Goal: Task Accomplishment & Management: Manage account settings

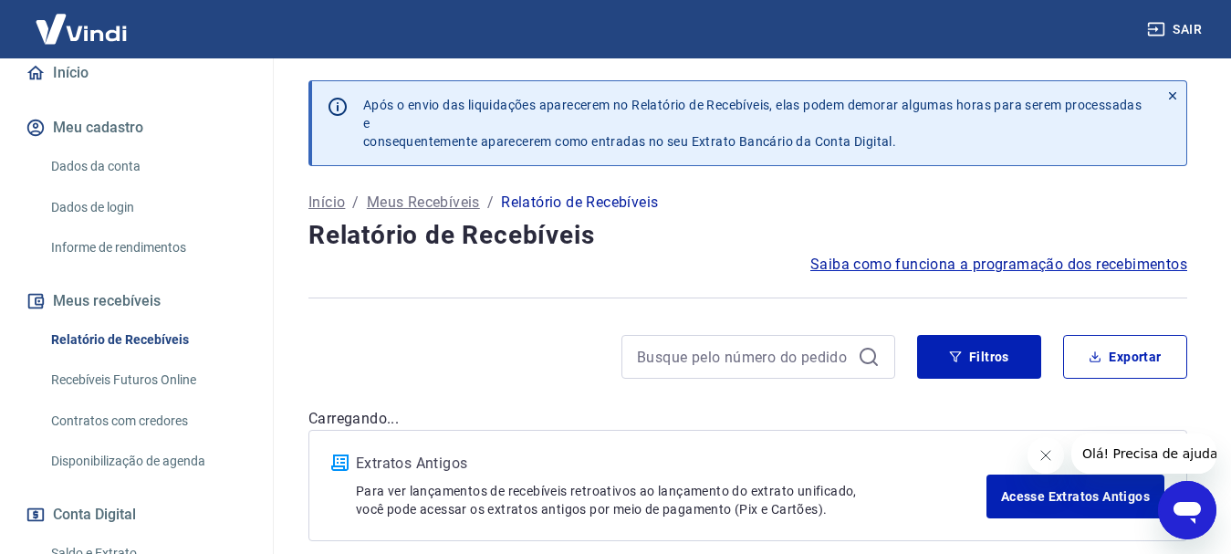
scroll to position [365, 0]
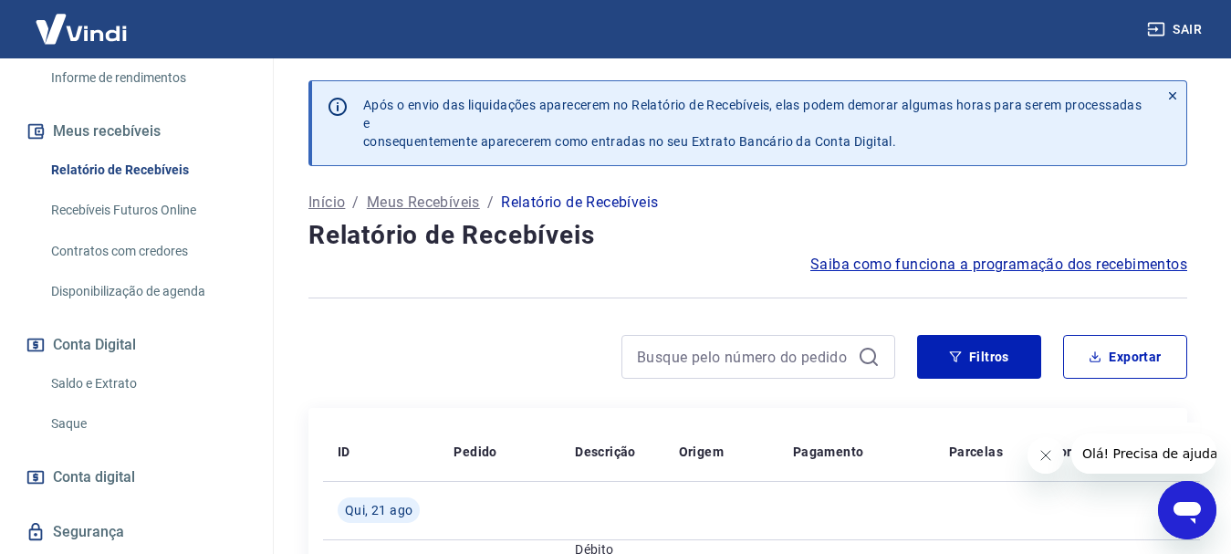
click at [72, 418] on link "Saque" at bounding box center [147, 423] width 207 height 37
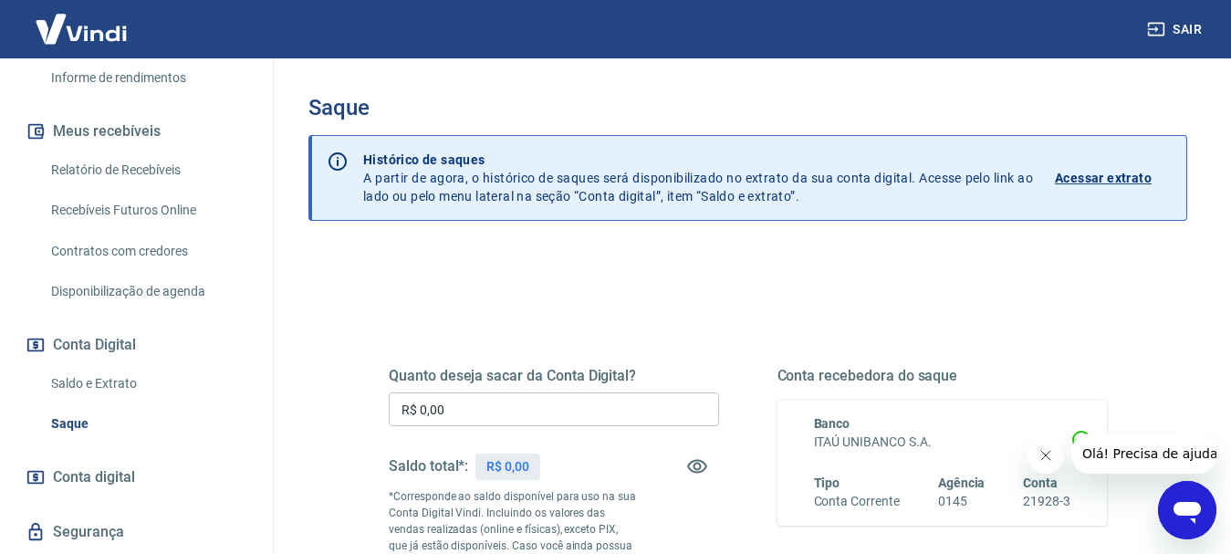
click at [428, 402] on input "R$ 0,00" at bounding box center [554, 409] width 330 height 34
drag, startPoint x: 126, startPoint y: 405, endPoint x: 235, endPoint y: 373, distance: 113.2
click at [126, 405] on link "Saque" at bounding box center [147, 423] width 207 height 37
click at [424, 397] on input "R$ 0,00" at bounding box center [554, 409] width 330 height 34
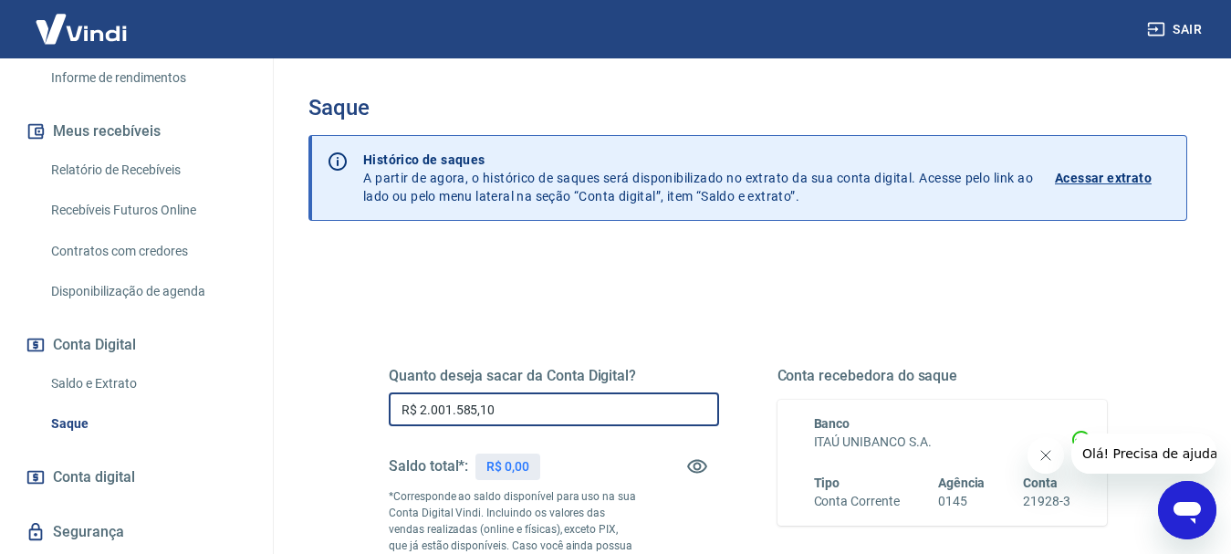
drag, startPoint x: 504, startPoint y: 408, endPoint x: 355, endPoint y: 401, distance: 148.9
click at [355, 401] on div "Quanto deseja sacar da Conta Digital? R$ 2.001.585,10 ​ Saldo total*: R$ 0,00 *…" at bounding box center [748, 507] width 806 height 441
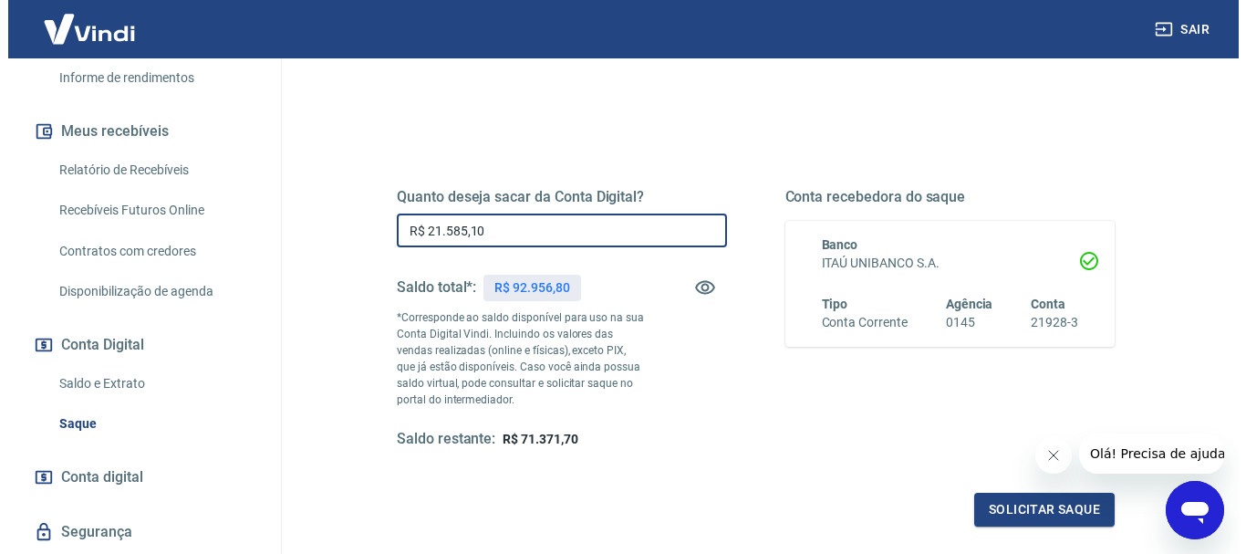
scroll to position [182, 0]
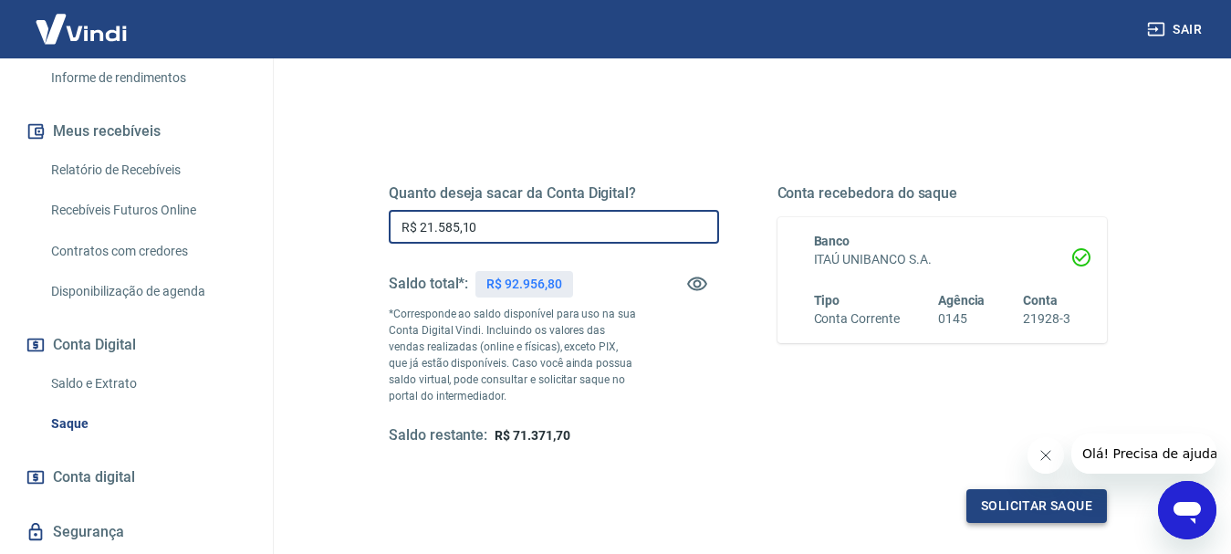
type input "R$ 21.585,10"
click at [1019, 502] on button "Solicitar saque" at bounding box center [1036, 506] width 141 height 34
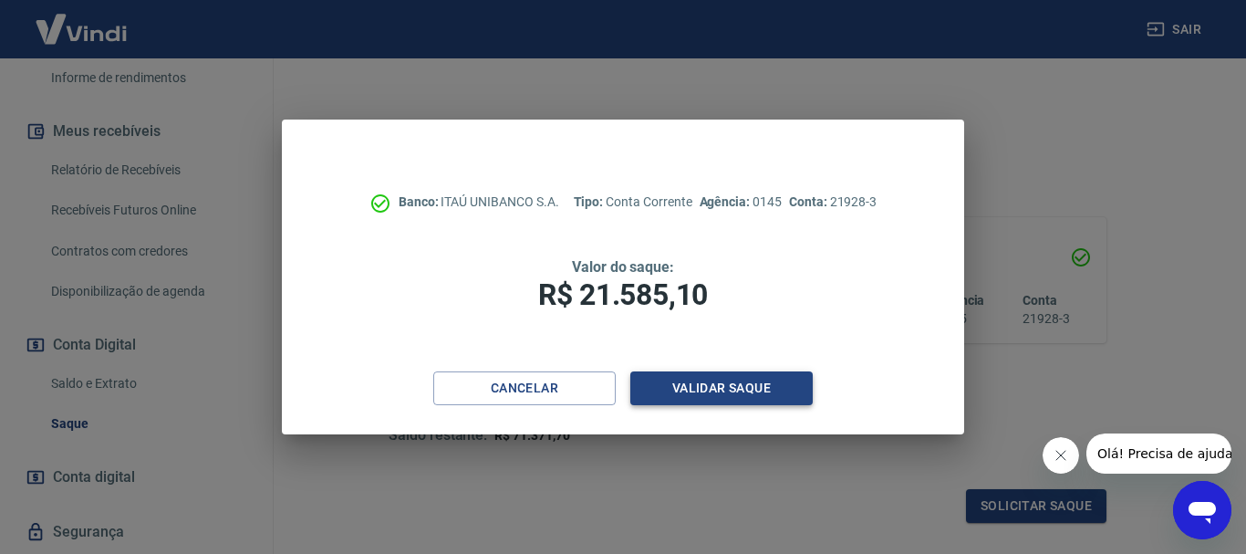
click at [704, 381] on button "Validar saque" at bounding box center [722, 388] width 182 height 34
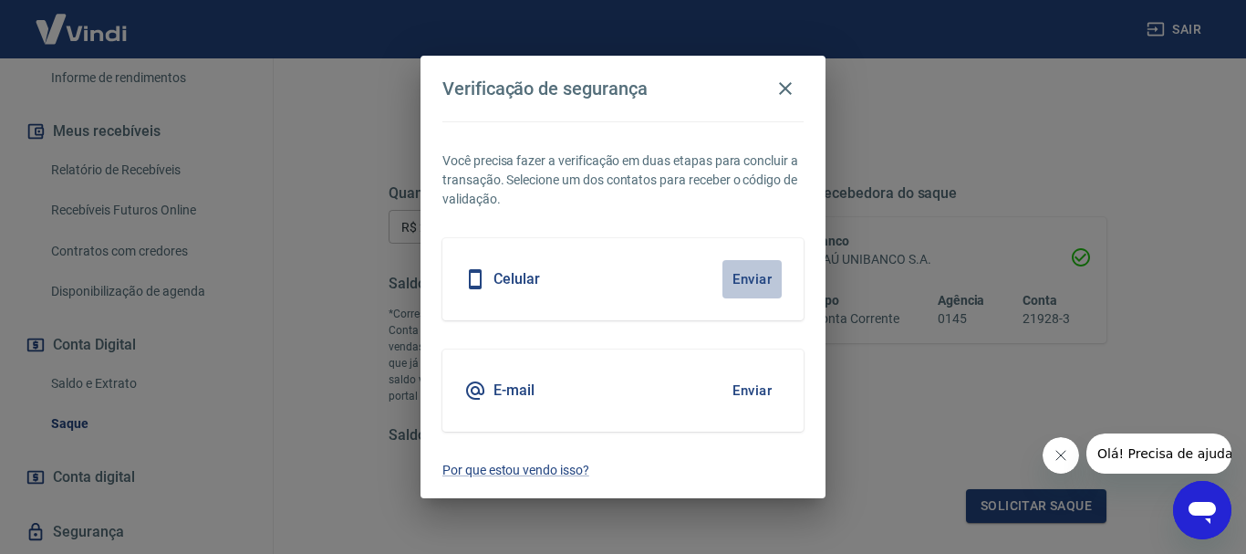
click at [763, 276] on button "Enviar" at bounding box center [752, 279] width 59 height 38
click at [756, 278] on button "Enviar" at bounding box center [752, 279] width 59 height 38
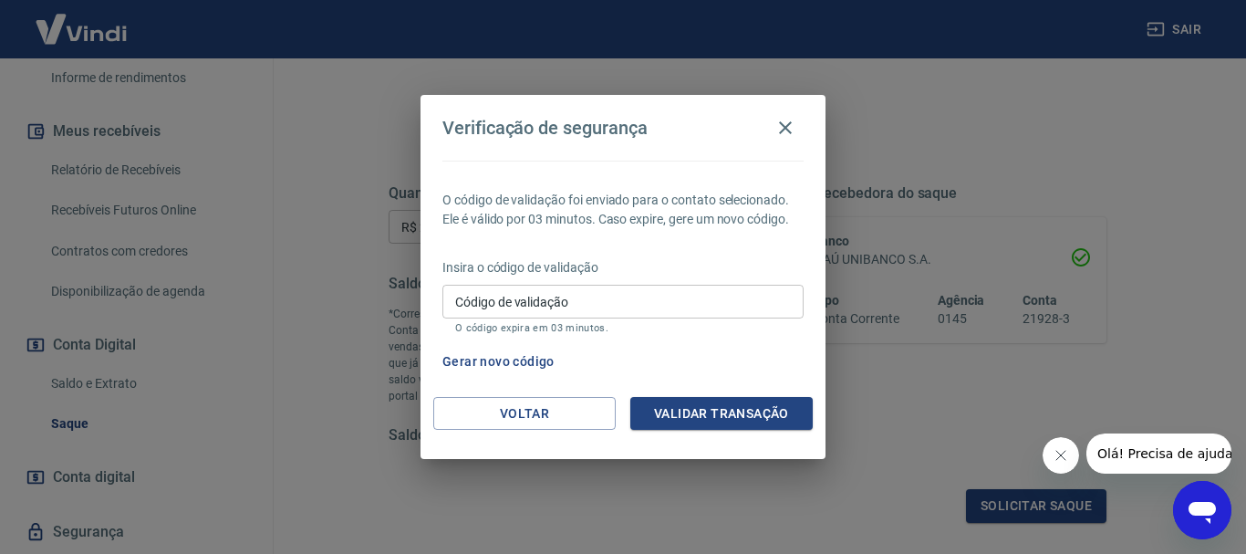
click at [239, 357] on div "Verificação de segurança O código de validação foi enviado para o contato selec…" at bounding box center [623, 277] width 1246 height 554
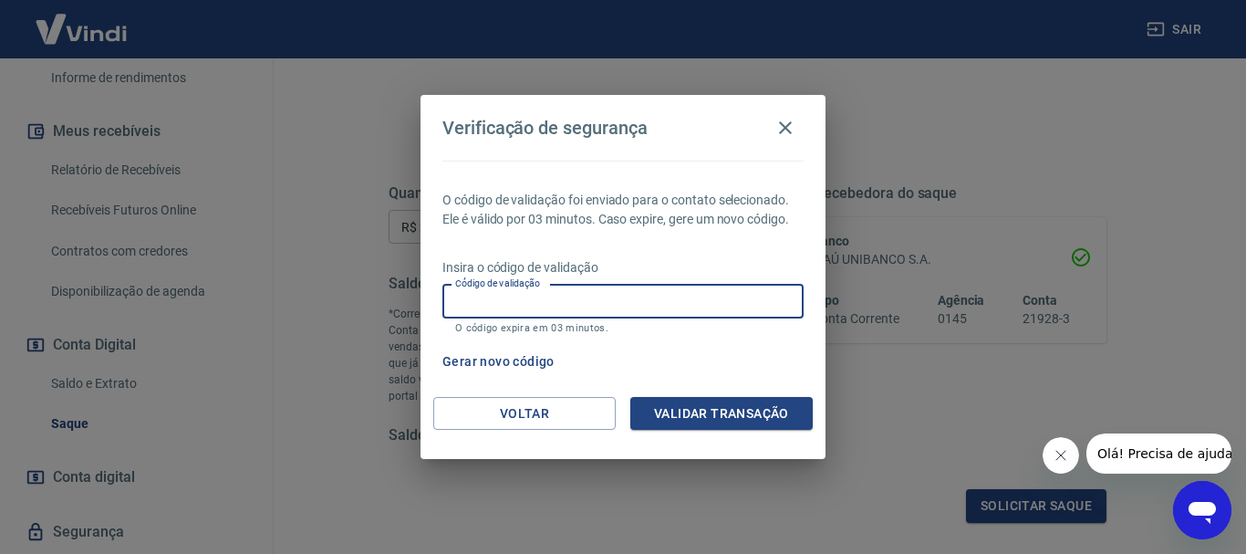
click at [576, 301] on input "Código de validação" at bounding box center [623, 302] width 361 height 34
type input "646789"
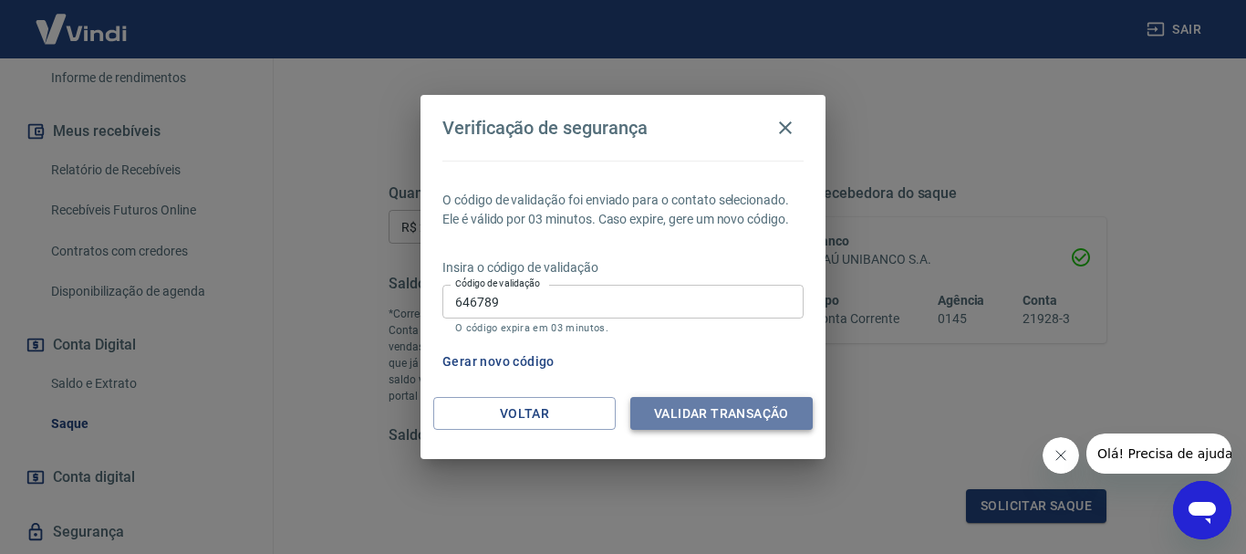
click at [722, 405] on button "Validar transação" at bounding box center [722, 414] width 182 height 34
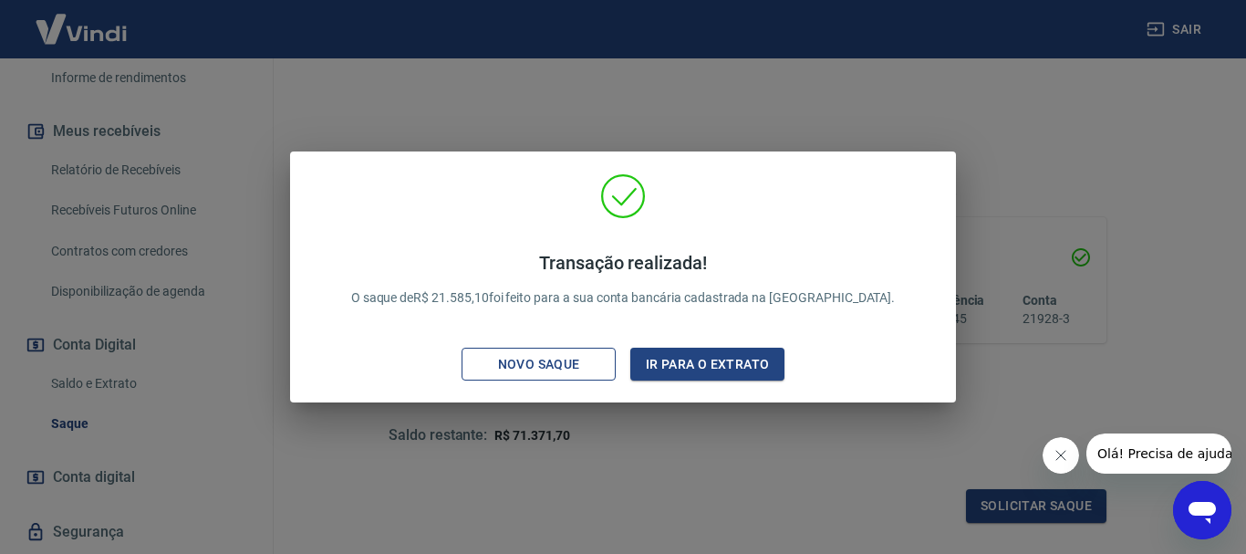
click at [564, 360] on div "Novo saque" at bounding box center [539, 364] width 126 height 23
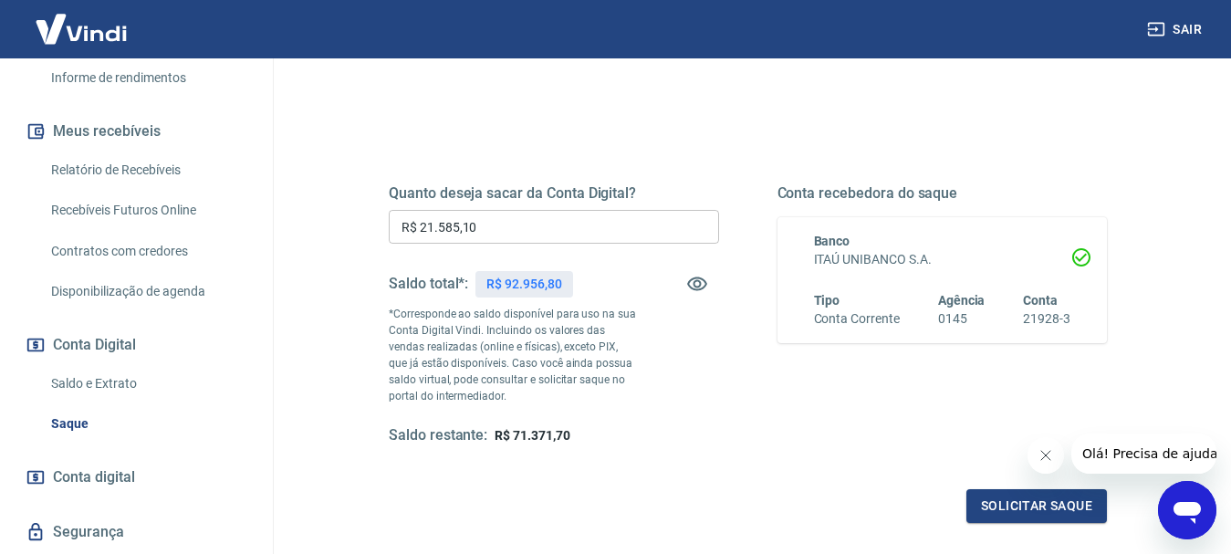
click at [495, 227] on input "R$ 21.585,10" at bounding box center [554, 227] width 330 height 34
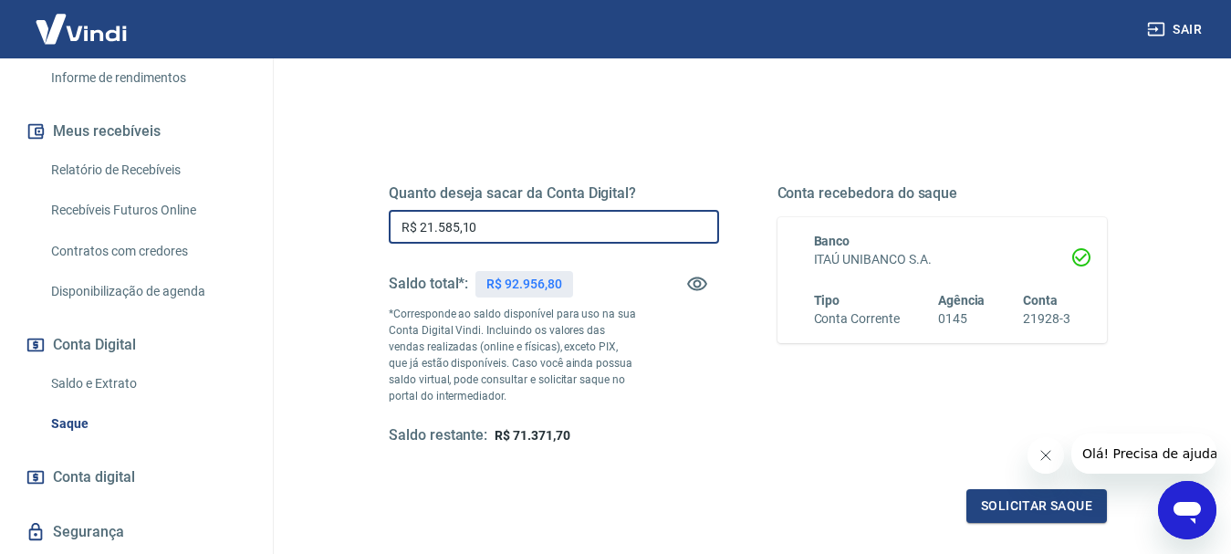
drag, startPoint x: 502, startPoint y: 225, endPoint x: 399, endPoint y: 224, distance: 103.1
click at [399, 224] on input "R$ 21.585,10" at bounding box center [554, 227] width 330 height 34
type input "R$ 20.666,75"
click at [706, 383] on div "Quanto deseja sacar da Conta Digital? R$ 20.666,75 ​ Saldo total*: R$ 92.956,80…" at bounding box center [554, 314] width 330 height 261
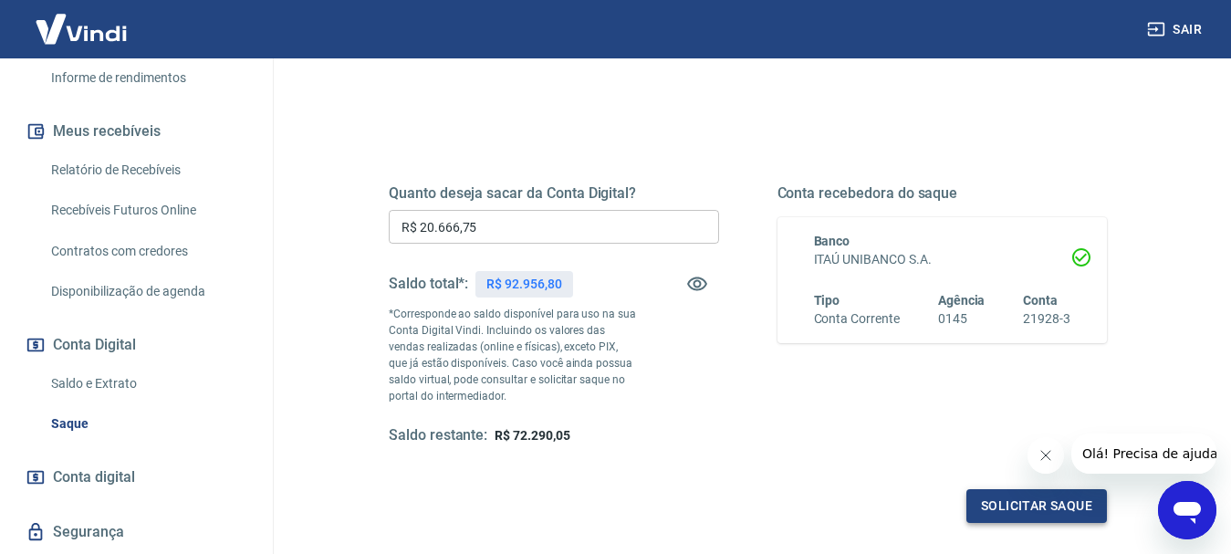
click at [1006, 505] on button "Solicitar saque" at bounding box center [1036, 506] width 141 height 34
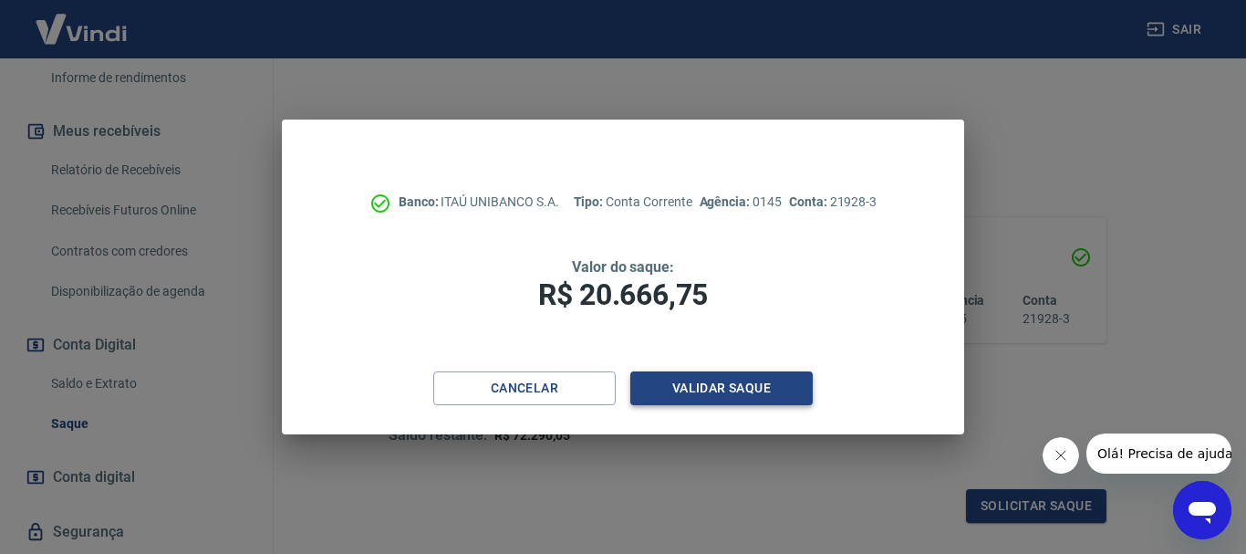
click at [734, 382] on button "Validar saque" at bounding box center [722, 388] width 182 height 34
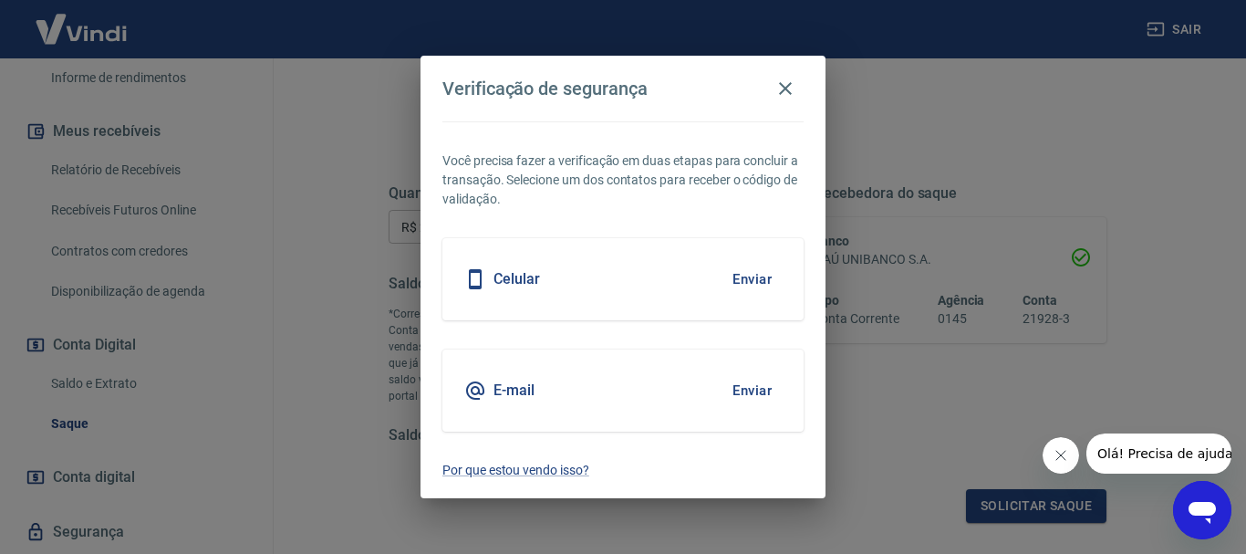
click at [745, 277] on button "Enviar" at bounding box center [752, 279] width 59 height 38
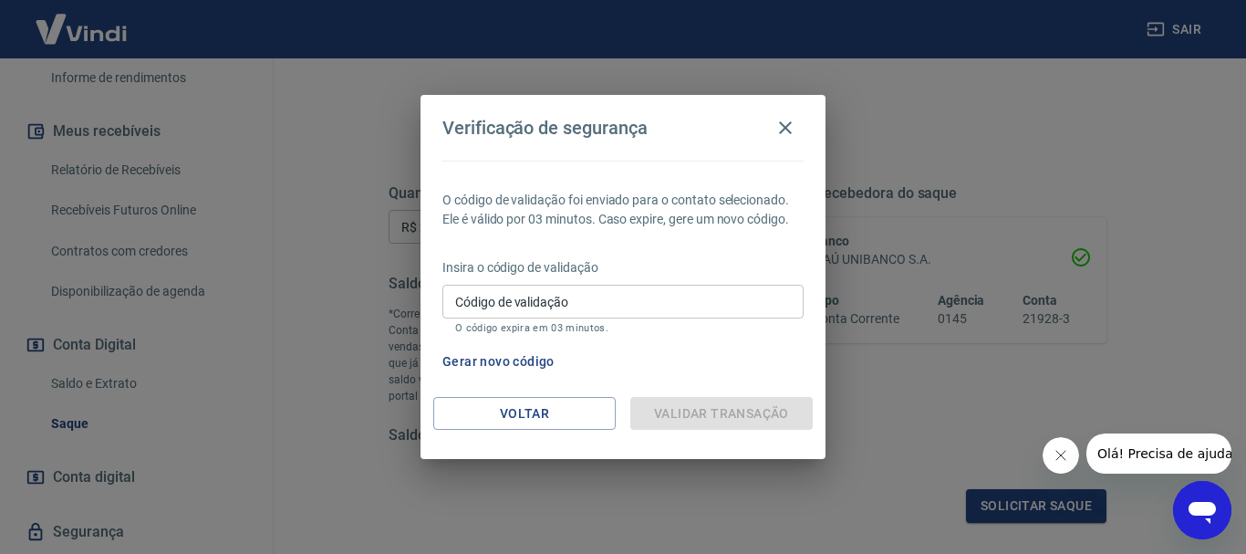
click at [203, 382] on div "Verificação de segurança O código de validação foi enviado para o contato selec…" at bounding box center [623, 277] width 1246 height 554
click at [488, 295] on input "Código de validação" at bounding box center [623, 302] width 361 height 34
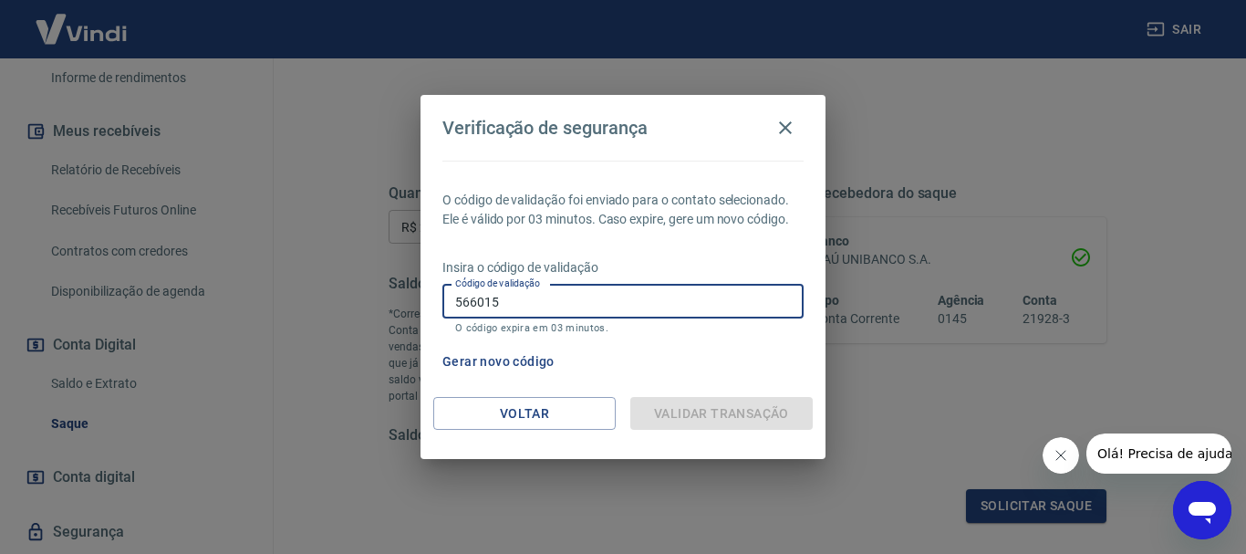
click at [676, 394] on div "O código de validação foi enviado para o contato selecionado. Ele é válido por …" at bounding box center [623, 279] width 405 height 236
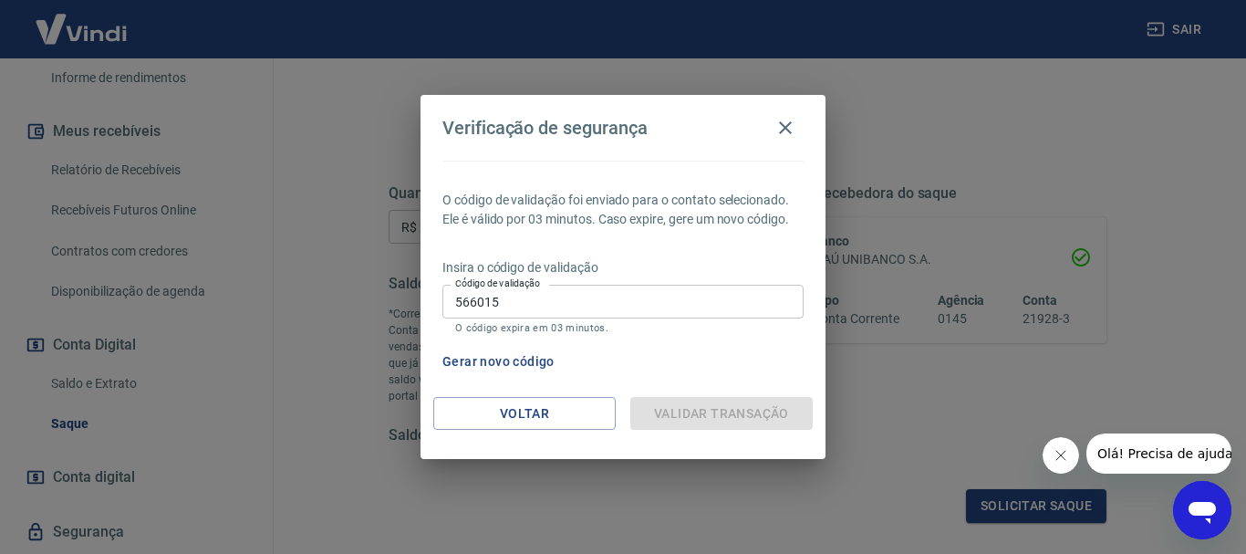
click at [680, 409] on div "Validar transação" at bounding box center [722, 414] width 182 height 34
click at [640, 357] on div "Gerar novo código" at bounding box center [619, 362] width 369 height 34
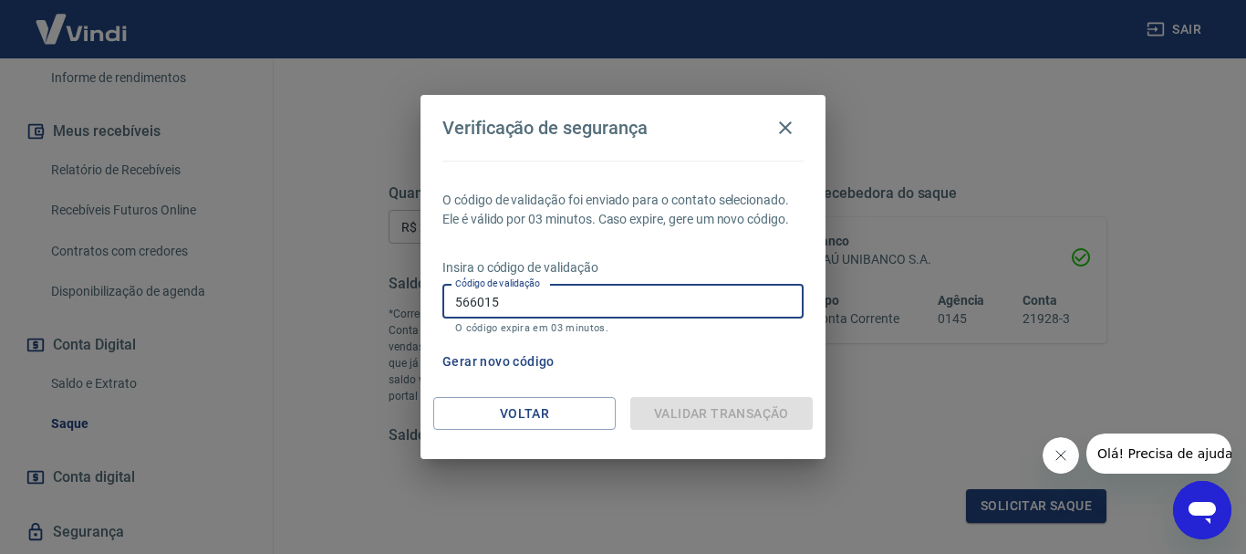
click at [537, 300] on input "566015" at bounding box center [623, 302] width 361 height 34
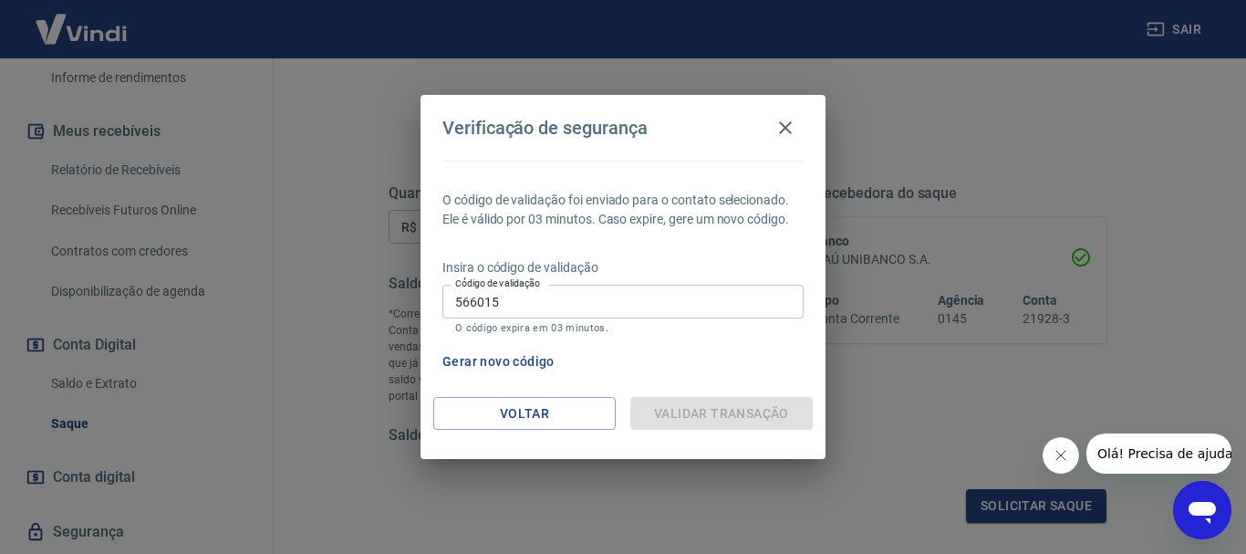
click at [644, 399] on div "Validar transação" at bounding box center [722, 414] width 182 height 34
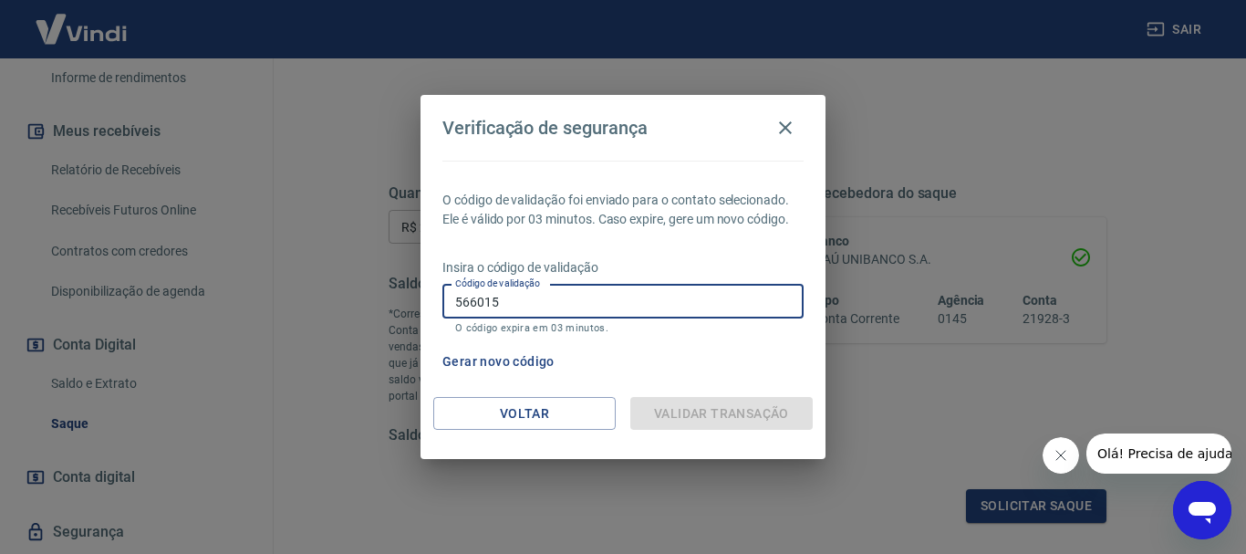
click at [532, 303] on input "566015" at bounding box center [623, 302] width 361 height 34
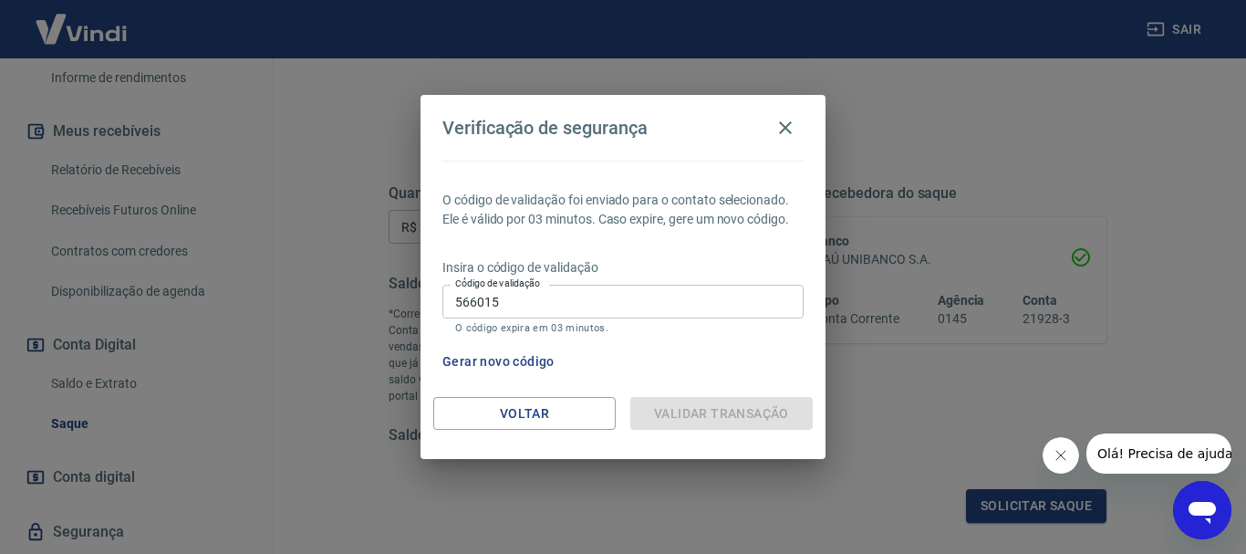
click at [684, 411] on div "Validar transação" at bounding box center [722, 414] width 182 height 34
click at [1061, 452] on icon "Fechar mensagem da empresa" at bounding box center [1060, 455] width 15 height 15
click at [516, 298] on input "566015" at bounding box center [623, 302] width 361 height 34
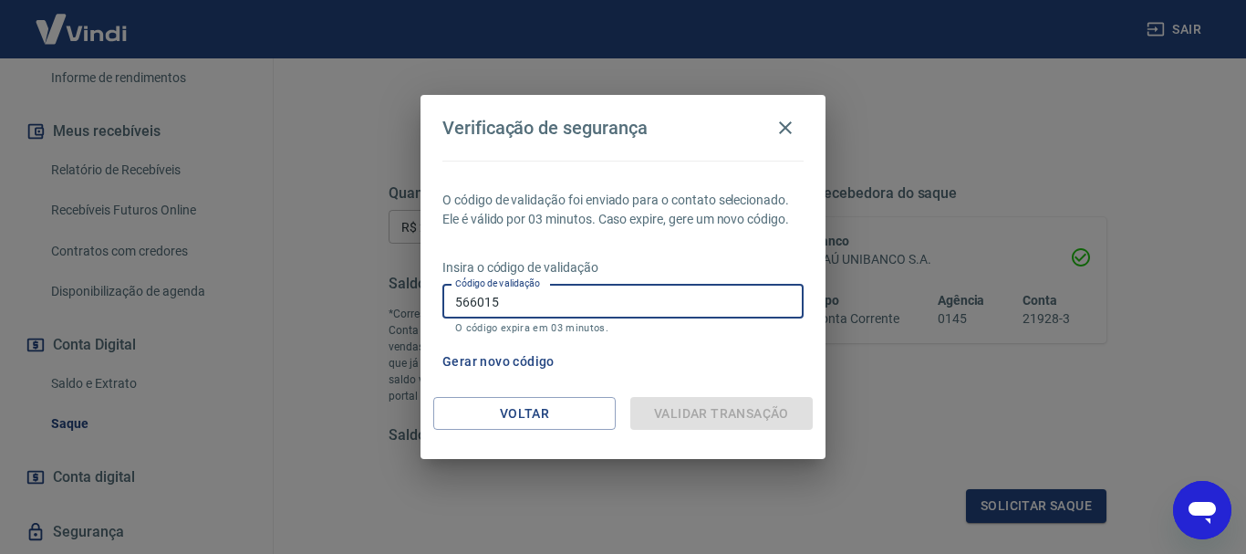
drag, startPoint x: 516, startPoint y: 298, endPoint x: 420, endPoint y: 298, distance: 96.7
click at [420, 298] on div "Verificação de segurança O código de validação foi enviado para o contato selec…" at bounding box center [623, 277] width 1246 height 554
type input "566015"
click at [700, 411] on div "Validar transação" at bounding box center [722, 414] width 182 height 34
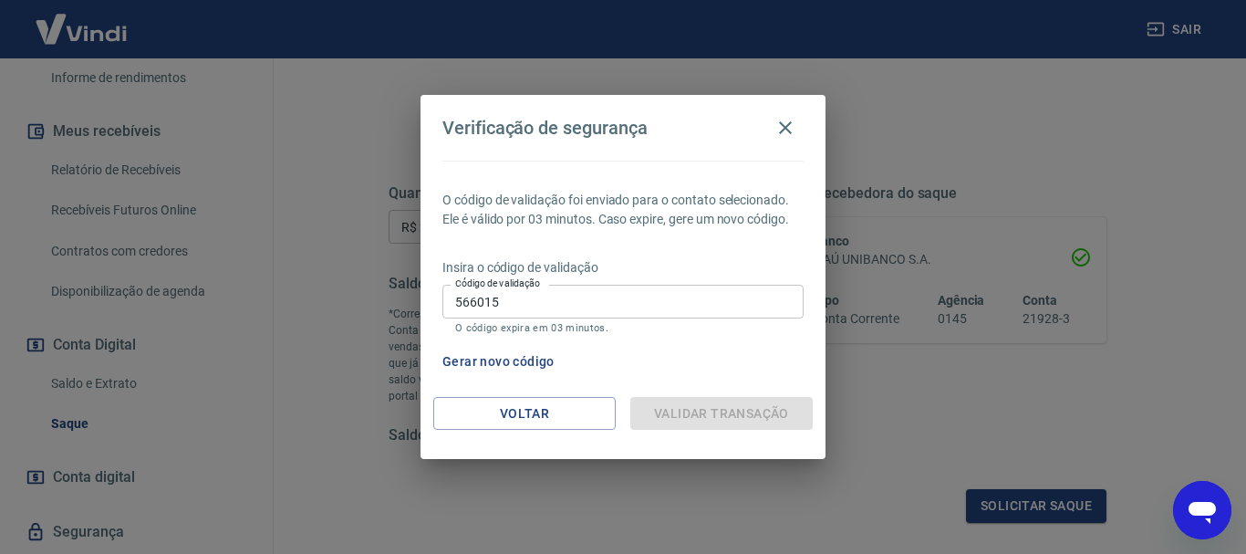
click at [713, 422] on div "Validar transação" at bounding box center [722, 414] width 182 height 34
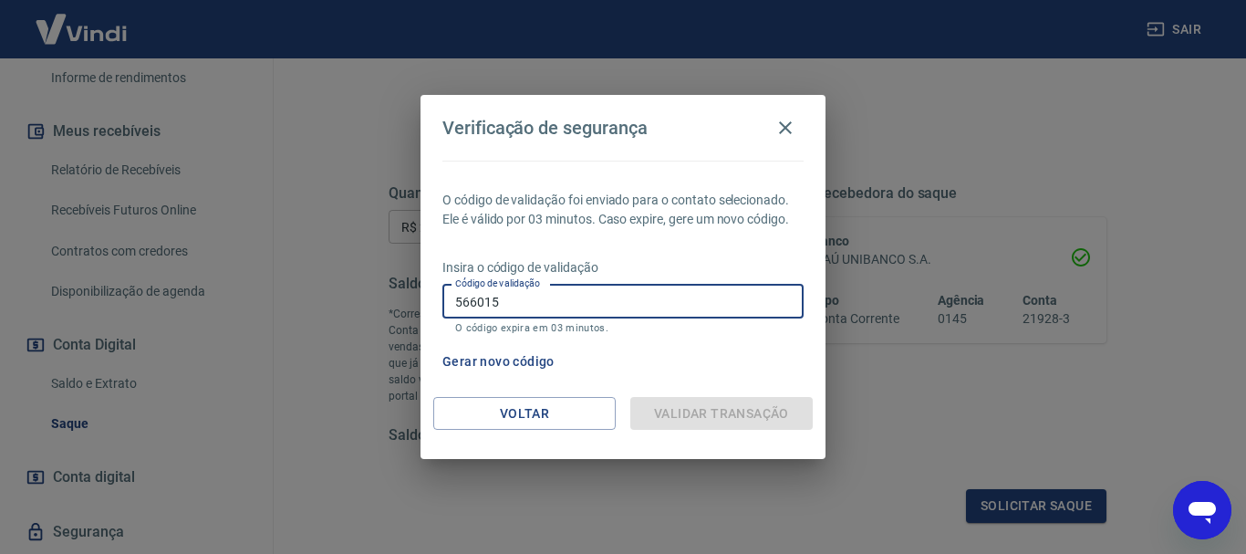
click at [516, 298] on input "566015" at bounding box center [623, 302] width 361 height 34
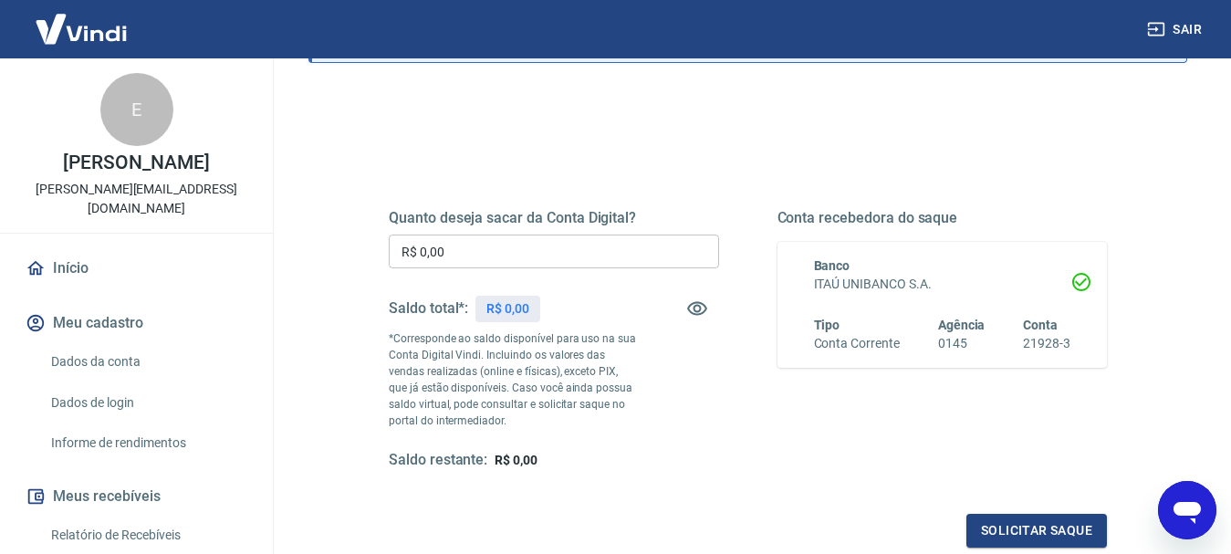
scroll to position [182, 0]
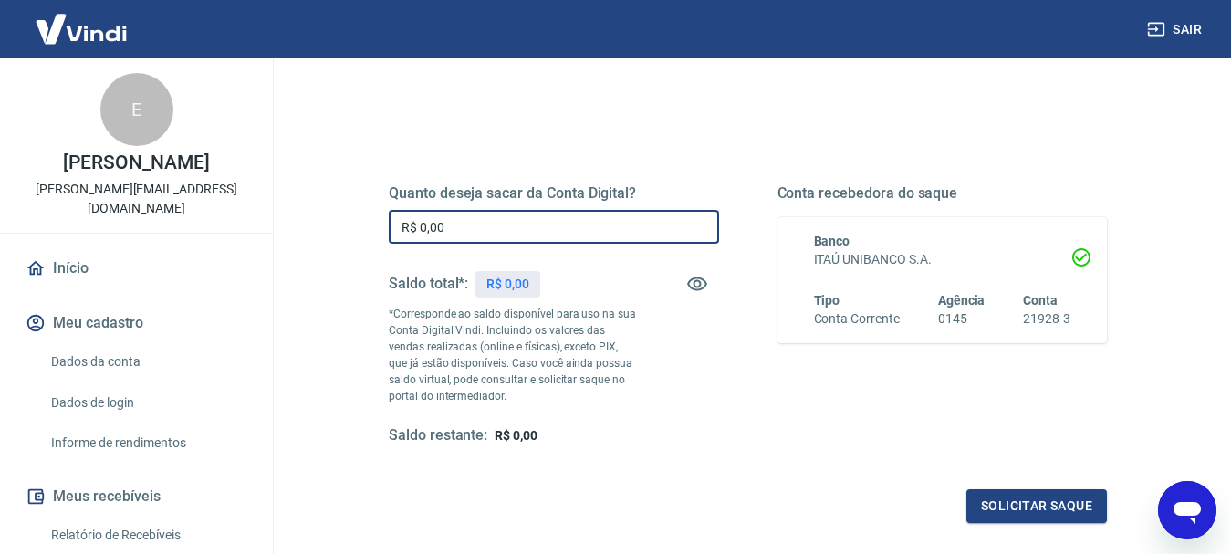
click at [464, 228] on input "R$ 0,00" at bounding box center [554, 227] width 330 height 34
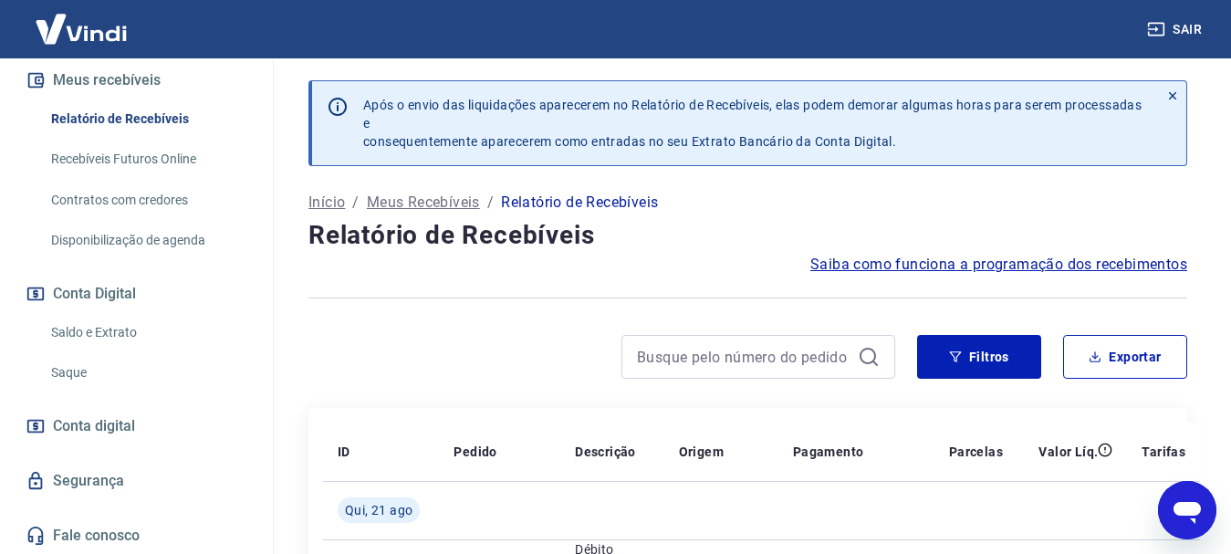
scroll to position [418, 0]
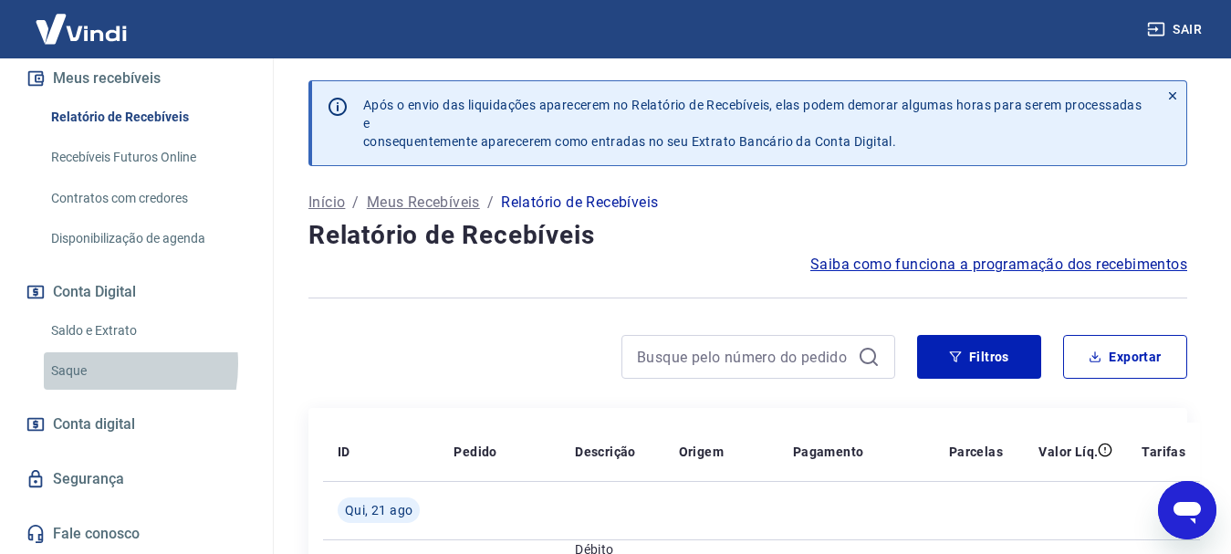
click at [78, 364] on link "Saque" at bounding box center [147, 370] width 207 height 37
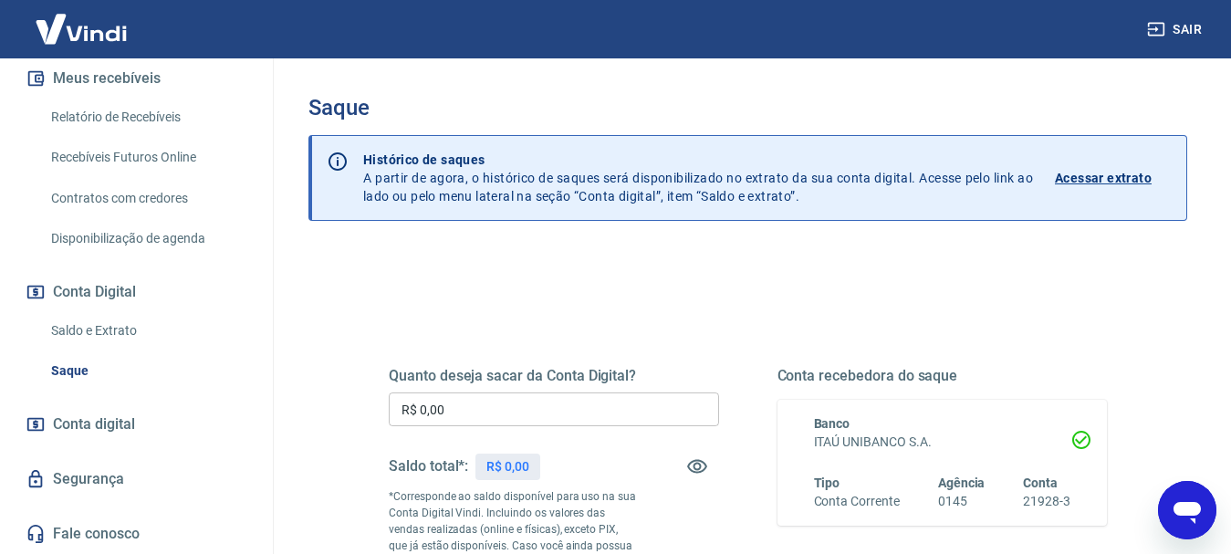
click at [542, 398] on input "R$ 0,00" at bounding box center [554, 409] width 330 height 34
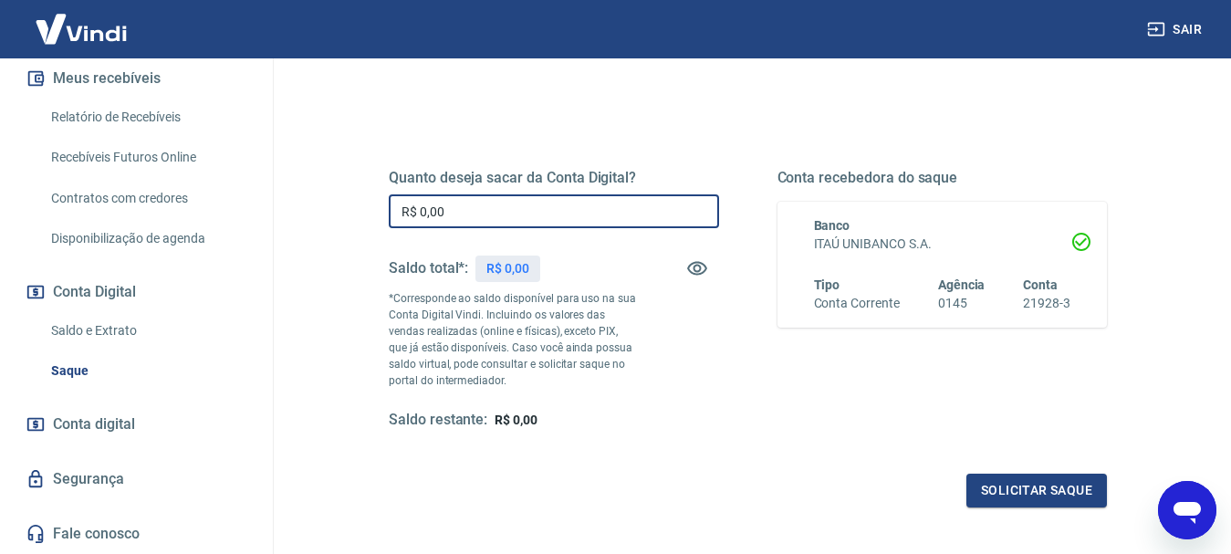
scroll to position [365, 0]
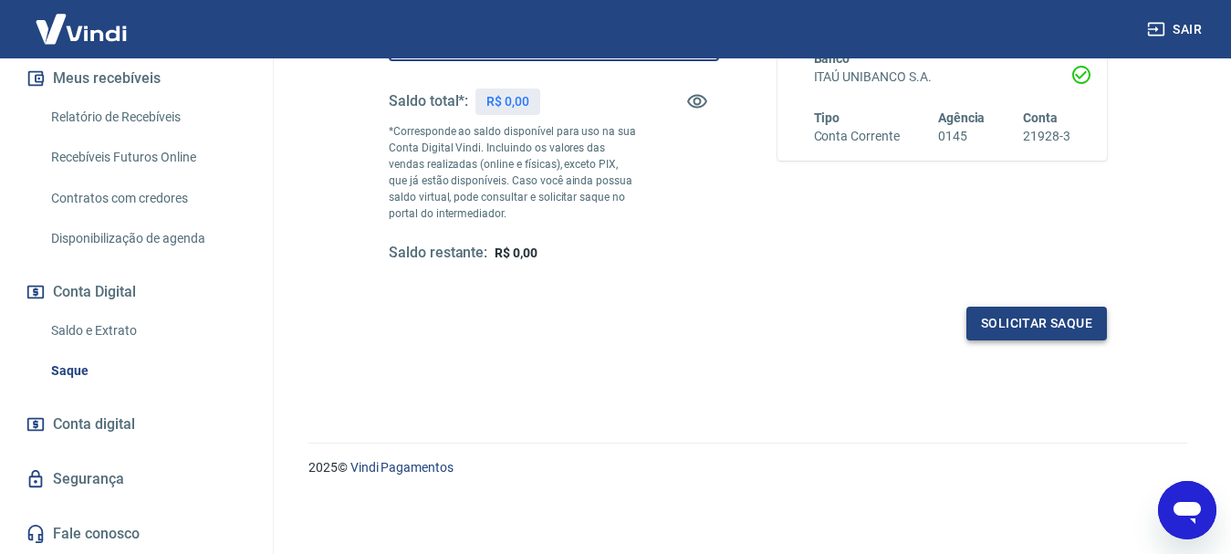
click at [1017, 322] on button "Solicitar saque" at bounding box center [1036, 324] width 141 height 34
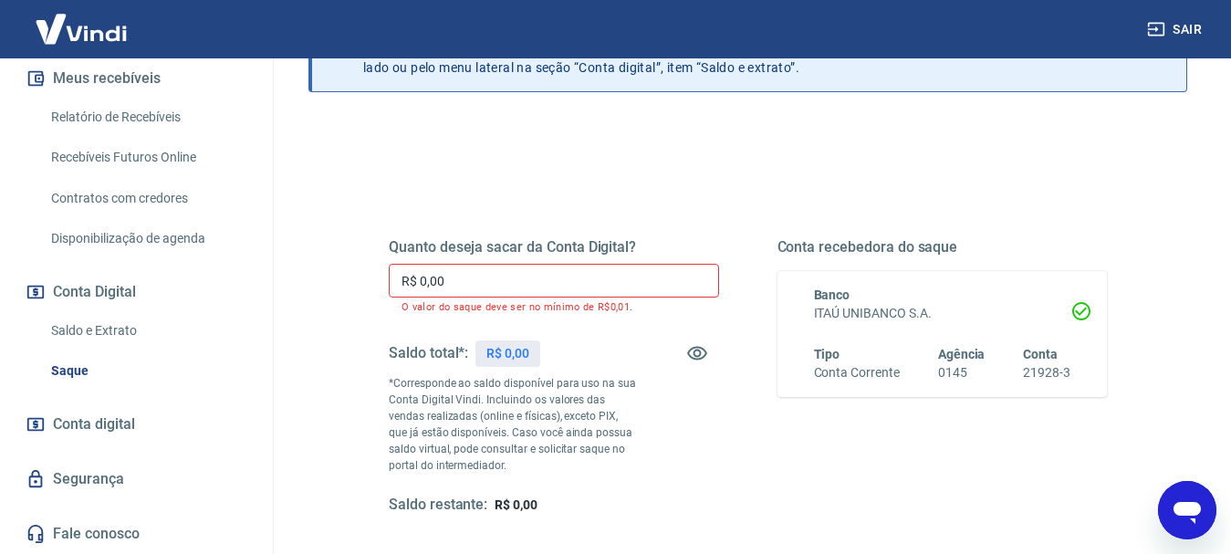
scroll to position [91, 0]
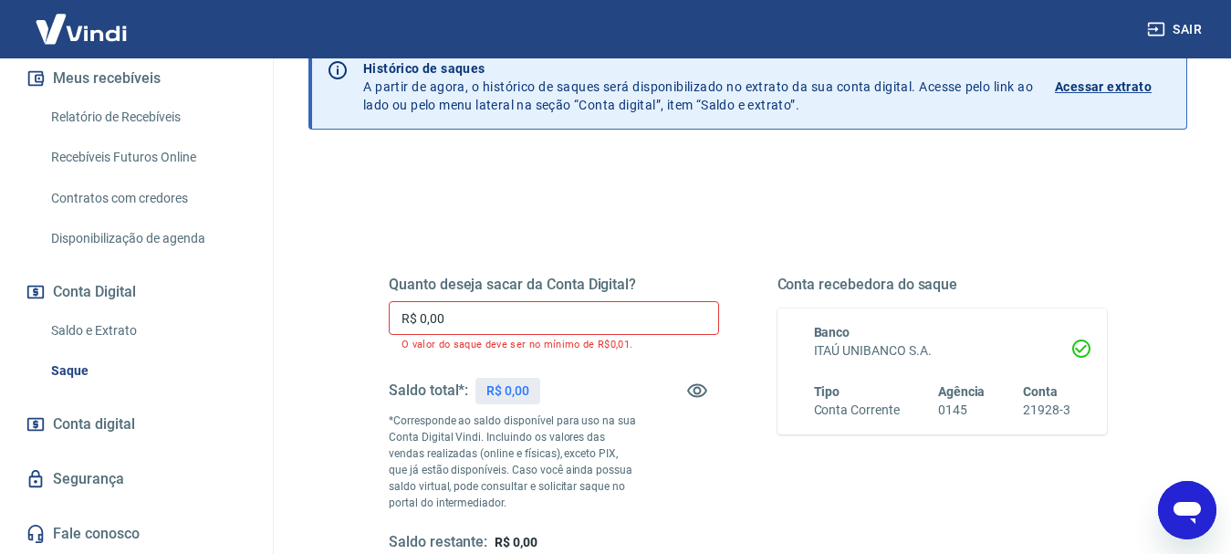
click at [432, 317] on input "R$ 0,00" at bounding box center [554, 318] width 330 height 34
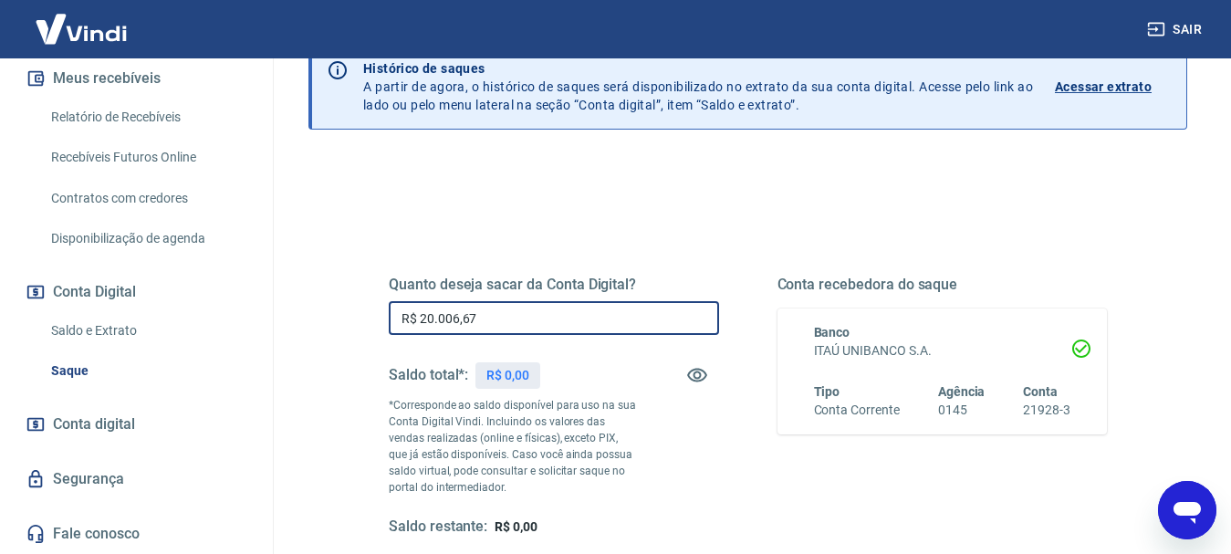
drag, startPoint x: 502, startPoint y: 318, endPoint x: 287, endPoint y: 314, distance: 215.4
click at [287, 314] on div "Saque Histórico de saques A partir de agora, o histórico de saques será disponi…" at bounding box center [748, 330] width 923 height 727
type input "R$ 20.666,75"
click at [560, 363] on div "Saldo total*: R$ 0,00" at bounding box center [554, 375] width 330 height 44
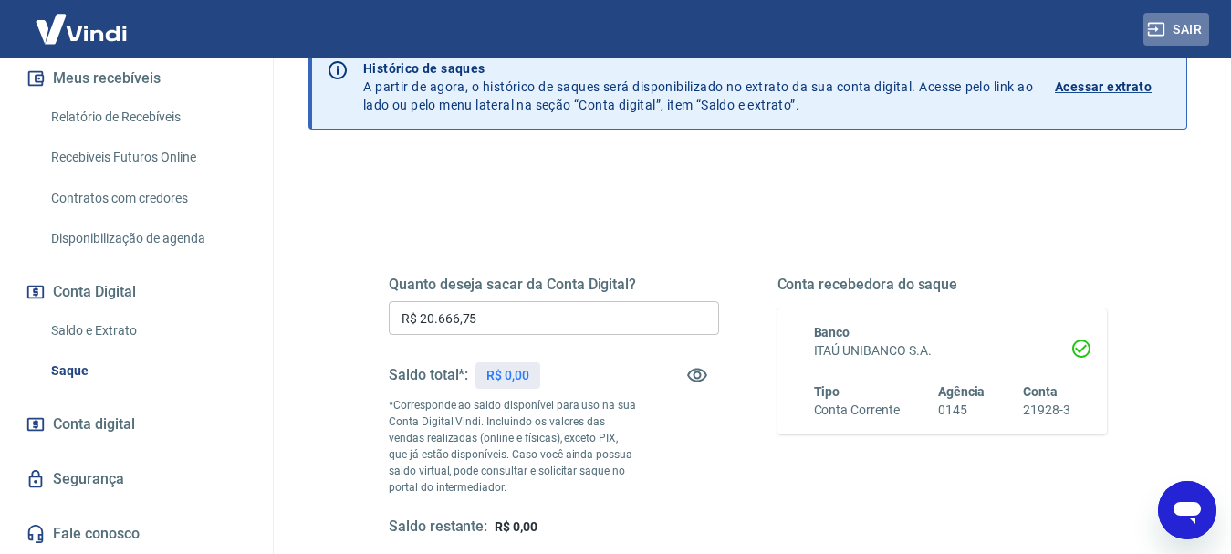
click at [1192, 19] on button "Sair" at bounding box center [1176, 30] width 66 height 34
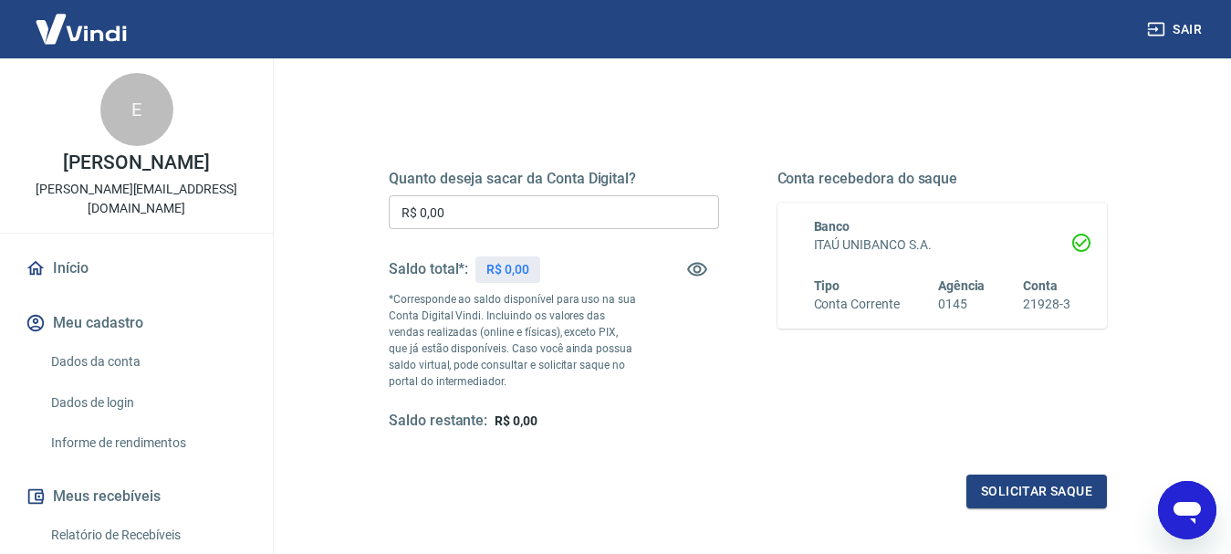
scroll to position [91, 0]
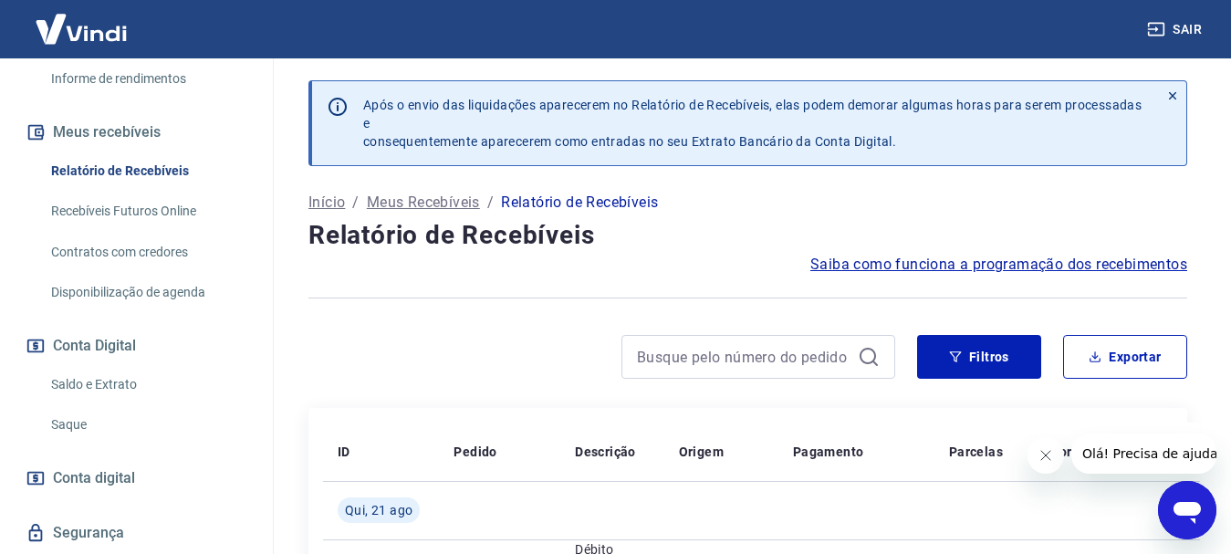
scroll to position [418, 0]
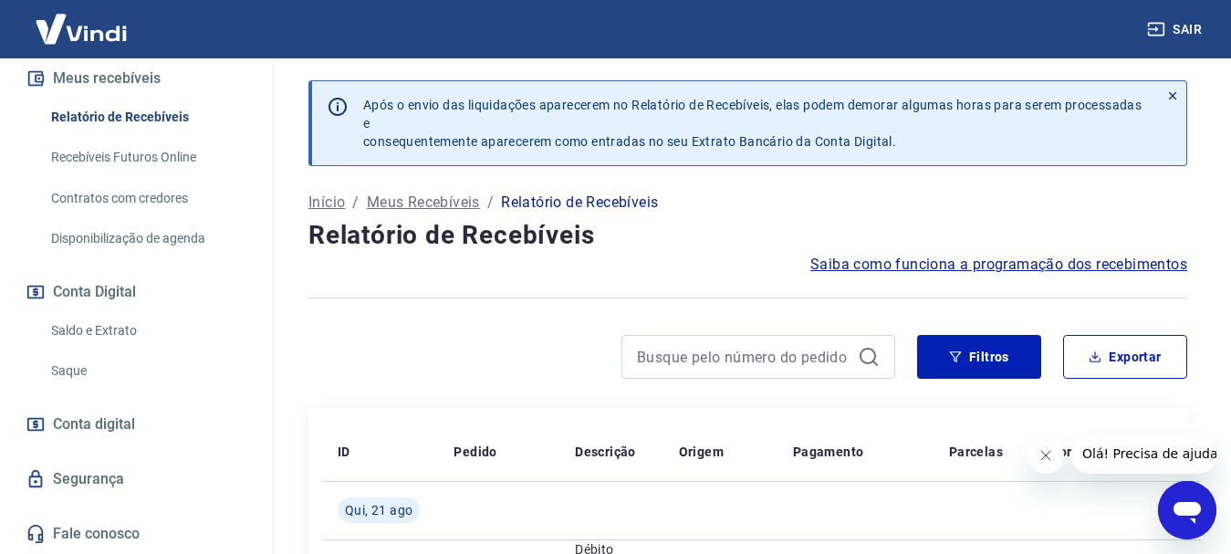
click at [67, 363] on link "Saque" at bounding box center [147, 370] width 207 height 37
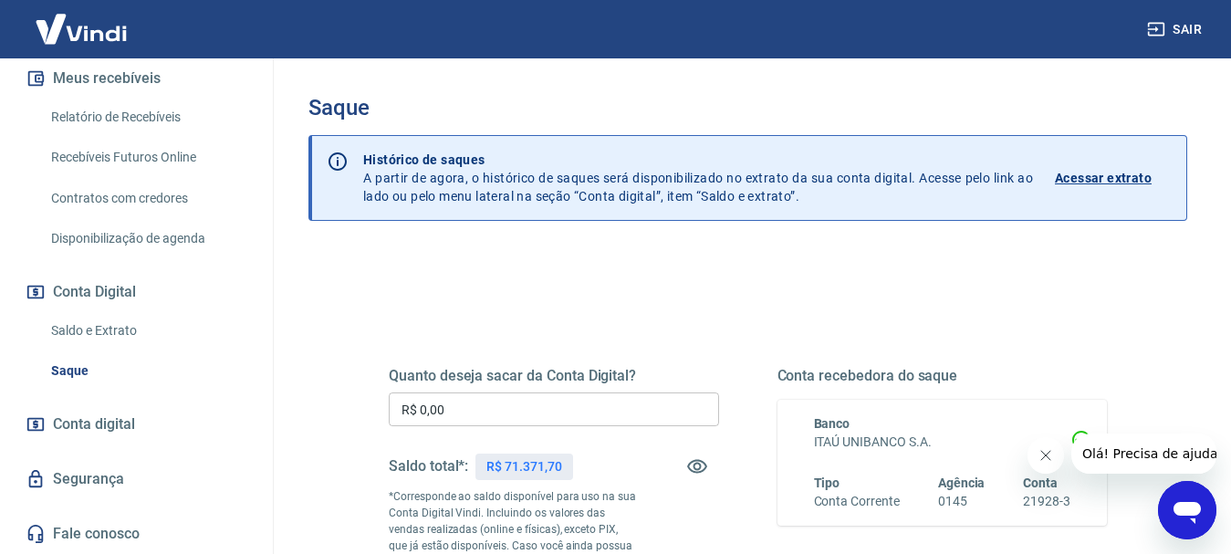
click at [1109, 173] on p "Acessar extrato" at bounding box center [1103, 178] width 97 height 18
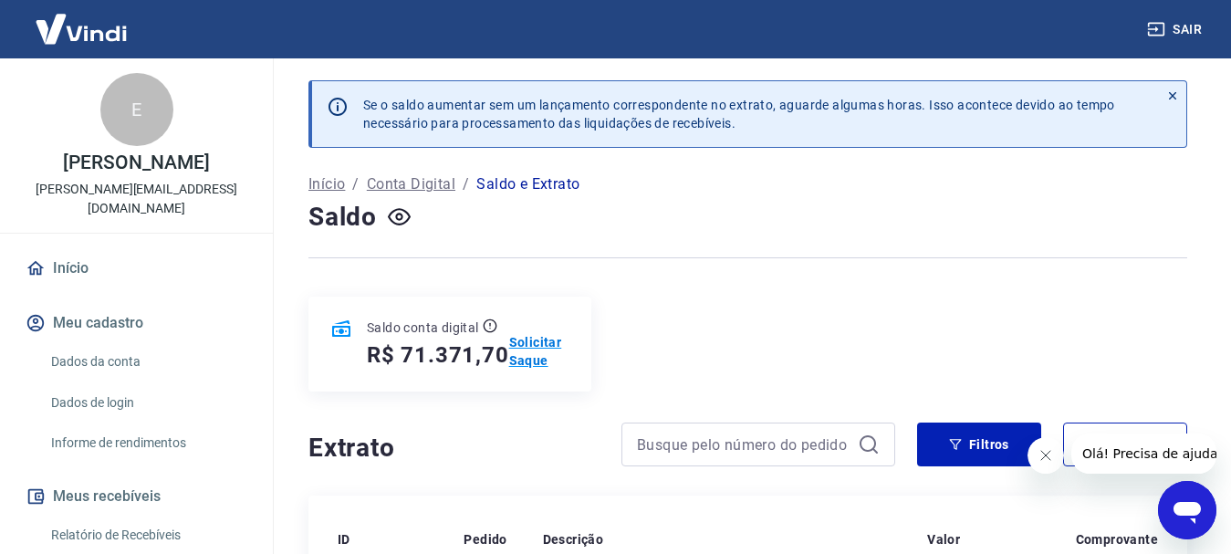
click at [533, 358] on p "Solicitar Saque" at bounding box center [539, 351] width 61 height 36
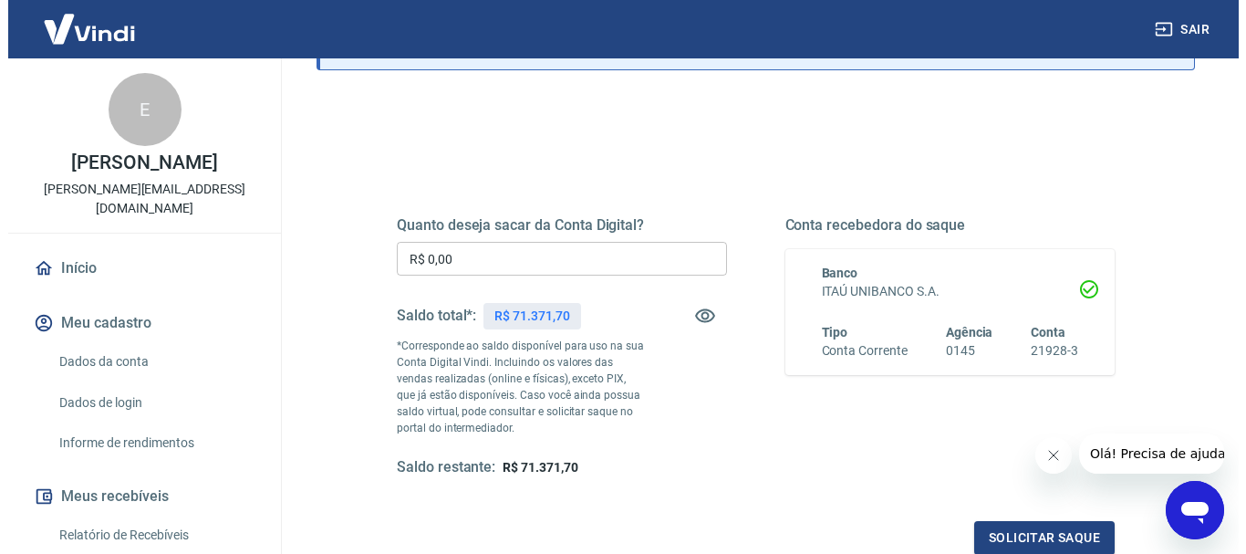
scroll to position [182, 0]
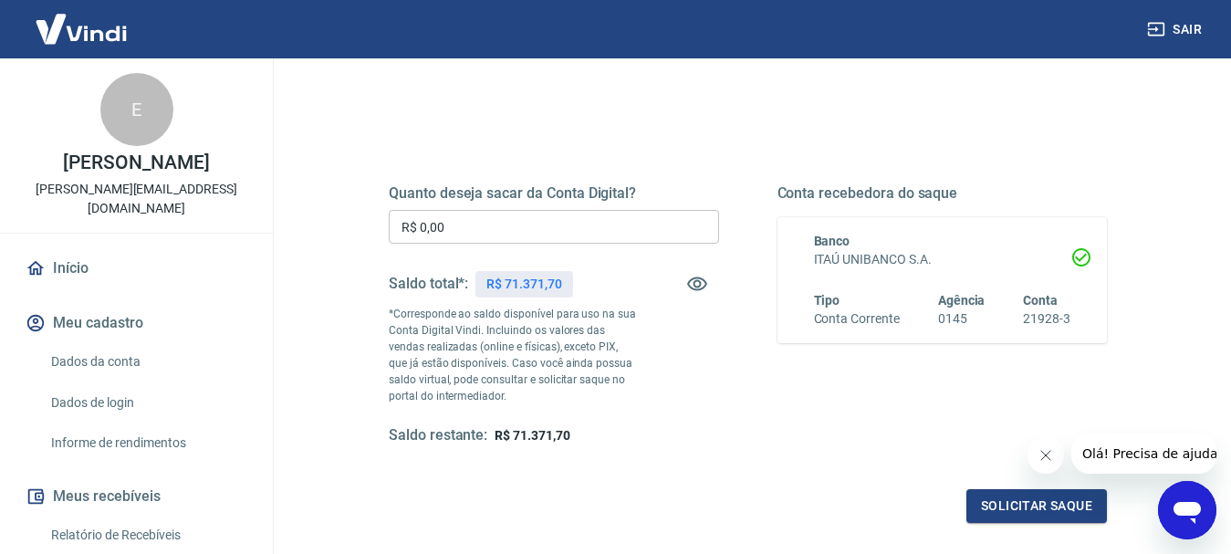
click at [412, 225] on input "R$ 0,00" at bounding box center [554, 227] width 330 height 34
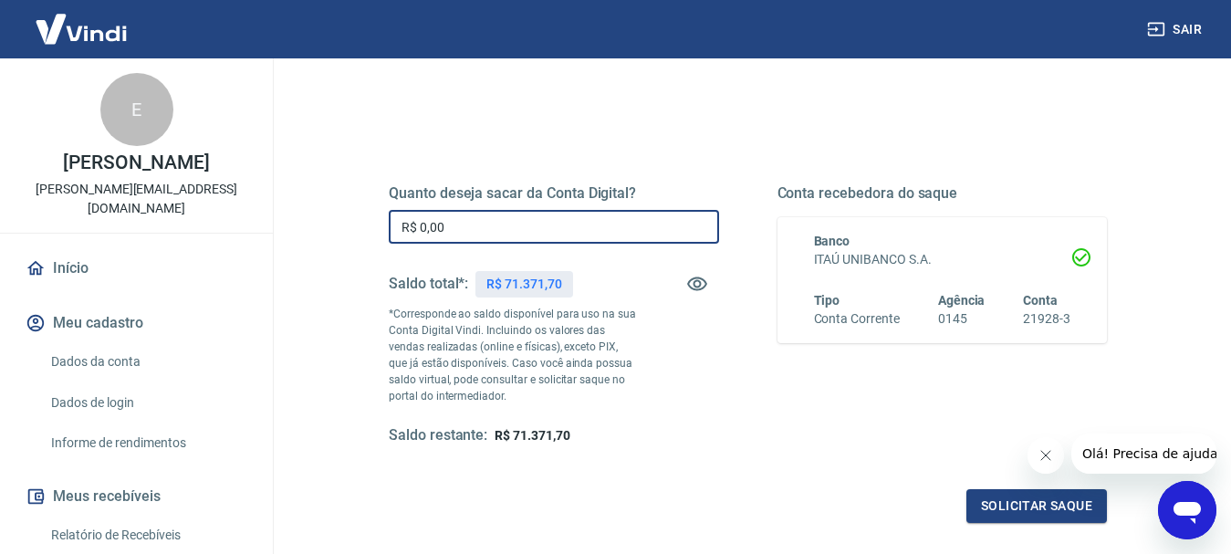
drag, startPoint x: 476, startPoint y: 220, endPoint x: 349, endPoint y: 209, distance: 127.3
click at [349, 209] on div "Quanto deseja sacar da Conta Digital? R$ 0,00 ​ Saldo total*: R$ 71.371,70 *Cor…" at bounding box center [748, 324] width 806 height 441
type input "R$ 20.666,75"
click at [726, 387] on div "Quanto deseja sacar da Conta Digital? R$ 20.666,75 ​ Saldo total*: R$ 71.371,70…" at bounding box center [748, 314] width 718 height 261
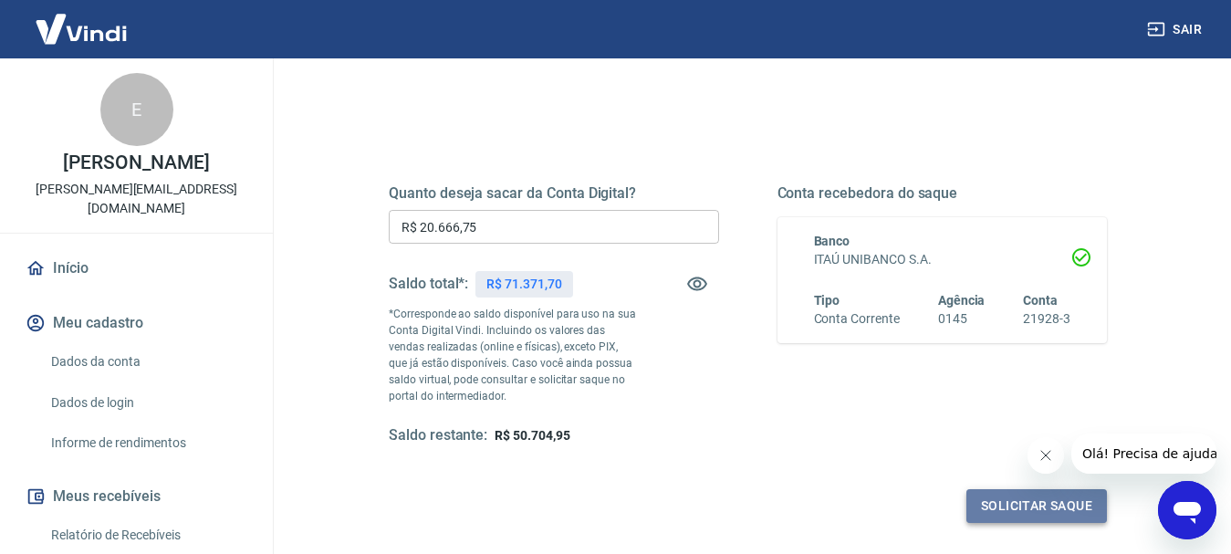
click at [1020, 508] on button "Solicitar saque" at bounding box center [1036, 506] width 141 height 34
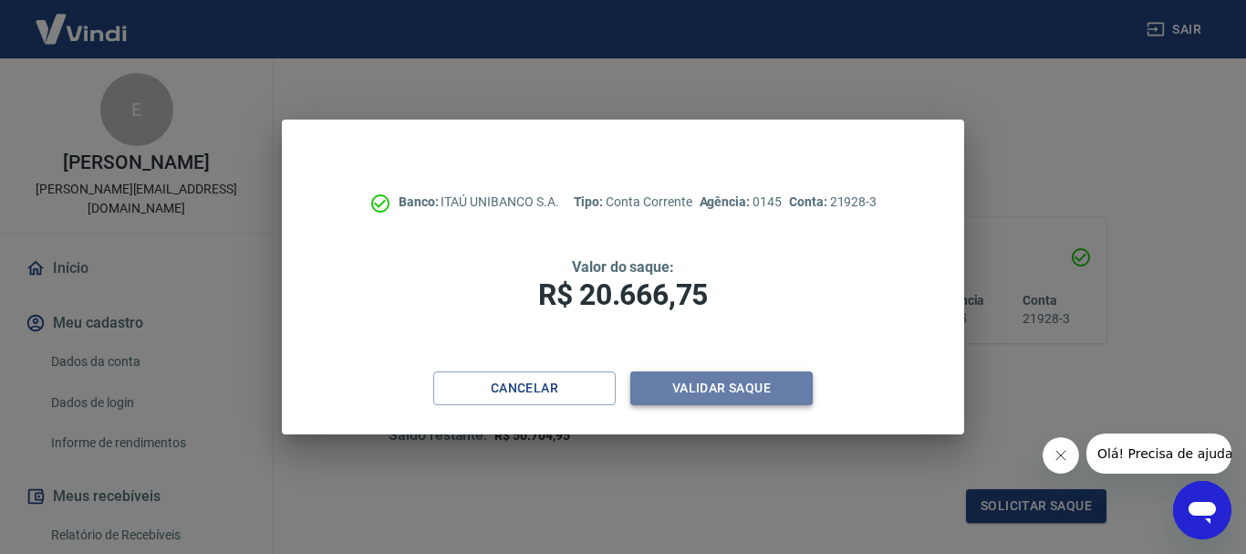
click at [724, 393] on button "Validar saque" at bounding box center [722, 388] width 182 height 34
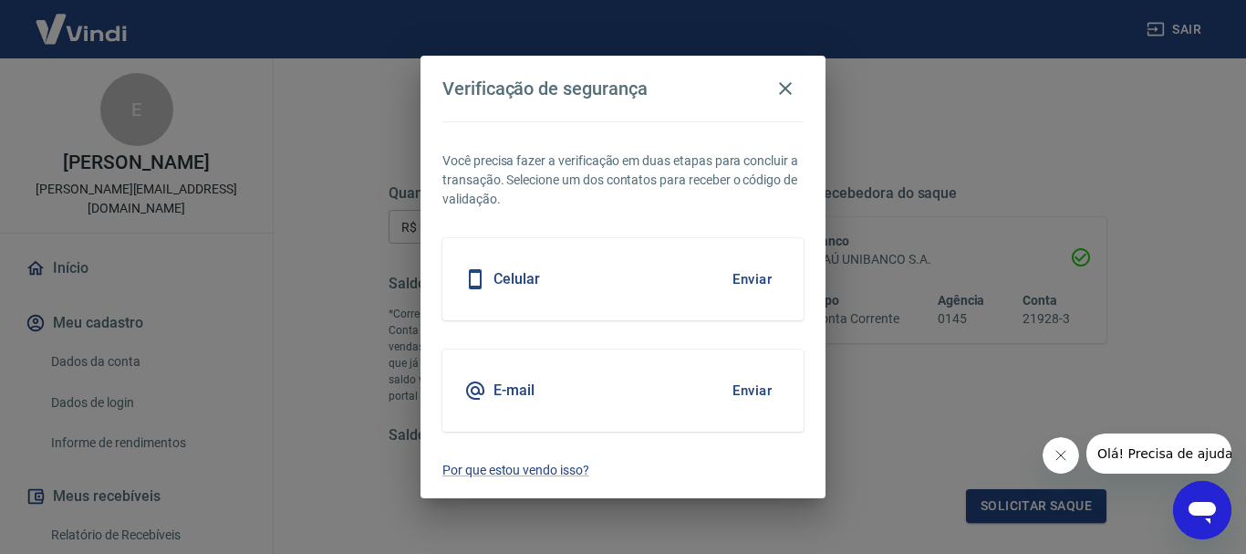
click at [745, 280] on button "Enviar" at bounding box center [752, 279] width 59 height 38
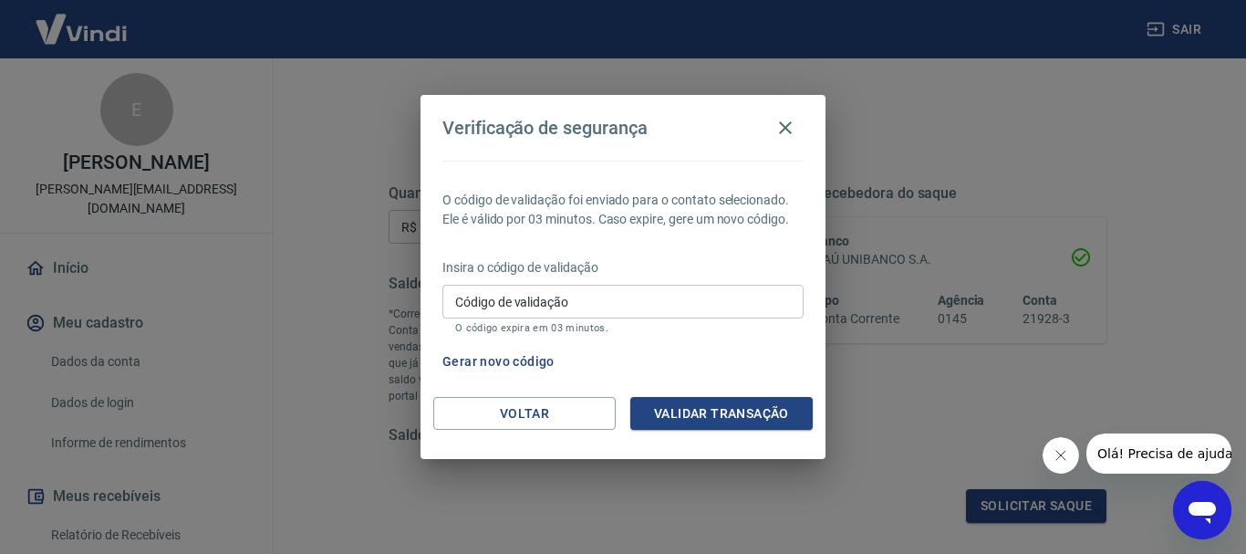
click at [165, 356] on div "Verificação de segurança O código de validação foi enviado para o contato selec…" at bounding box center [623, 277] width 1246 height 554
click at [502, 359] on button "Gerar novo código" at bounding box center [498, 362] width 127 height 34
click at [240, 353] on div "Verificação de segurança O código de validação foi enviado para o contato selec…" at bounding box center [623, 277] width 1246 height 554
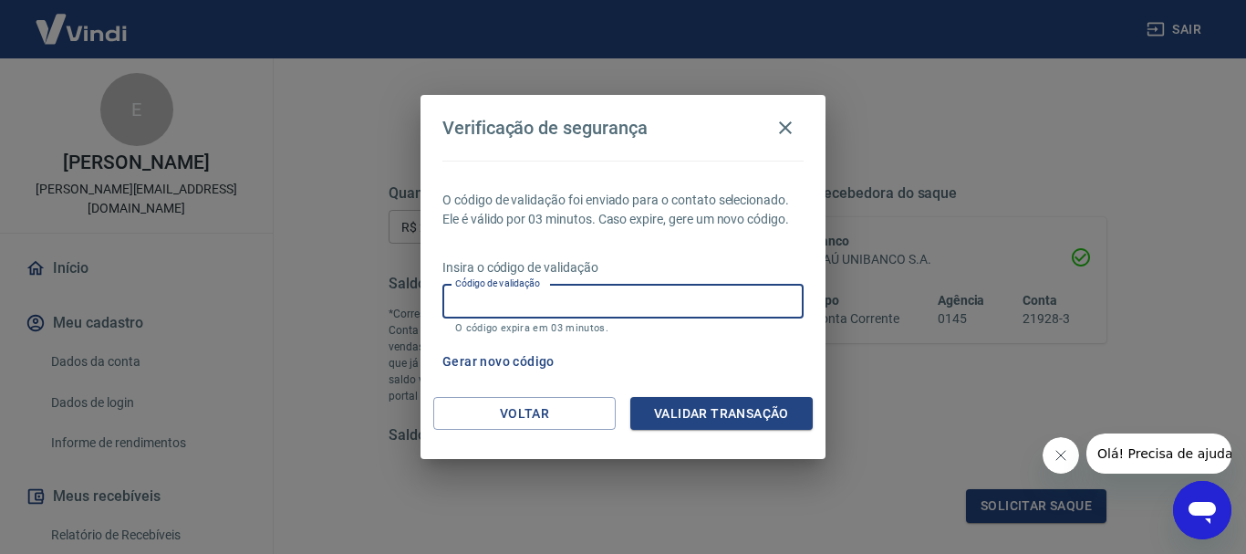
click at [460, 300] on input "Código de validação" at bounding box center [623, 302] width 361 height 34
click at [711, 421] on button "Validar transação" at bounding box center [722, 414] width 182 height 34
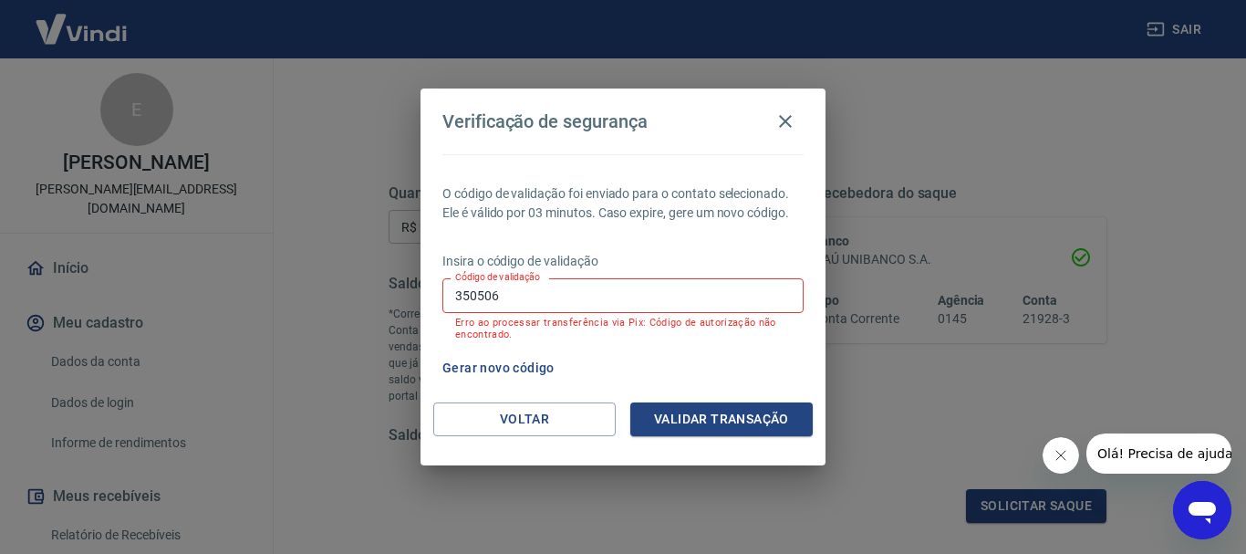
click at [226, 375] on div "Verificação de segurança O código de validação foi enviado para o contato selec…" at bounding box center [623, 277] width 1246 height 554
click at [502, 297] on input "350506" at bounding box center [623, 295] width 361 height 34
drag, startPoint x: 501, startPoint y: 301, endPoint x: 423, endPoint y: 297, distance: 77.6
click at [426, 299] on div "O código de validação foi enviado para o contato selecionado. Ele é válido por …" at bounding box center [623, 278] width 405 height 248
type input "196257"
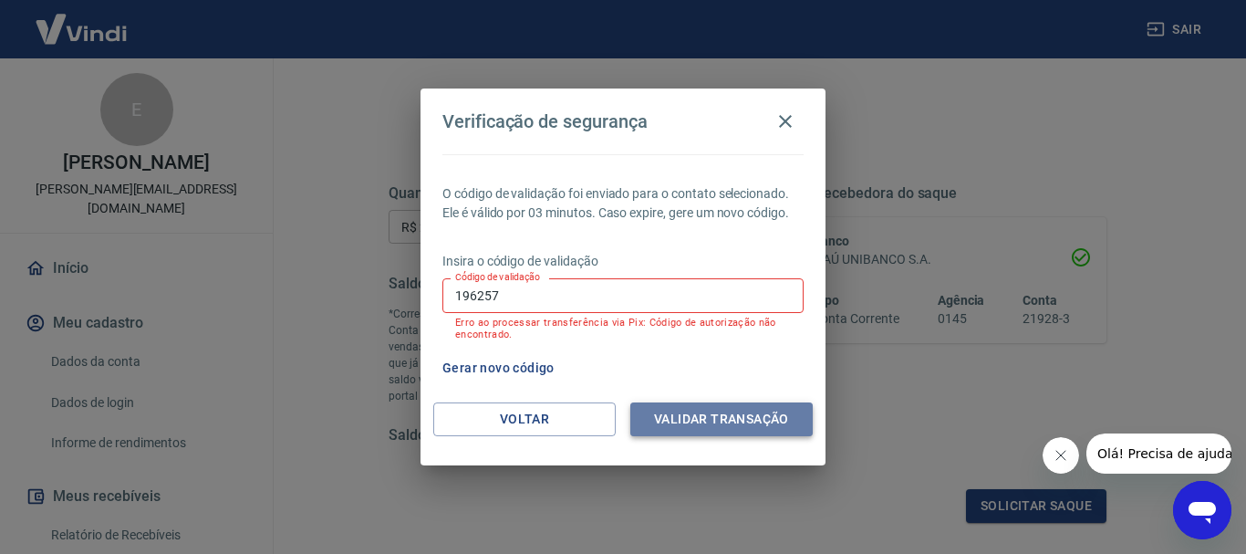
click at [697, 415] on button "Validar transação" at bounding box center [722, 419] width 182 height 34
